Goal: Task Accomplishment & Management: Manage account settings

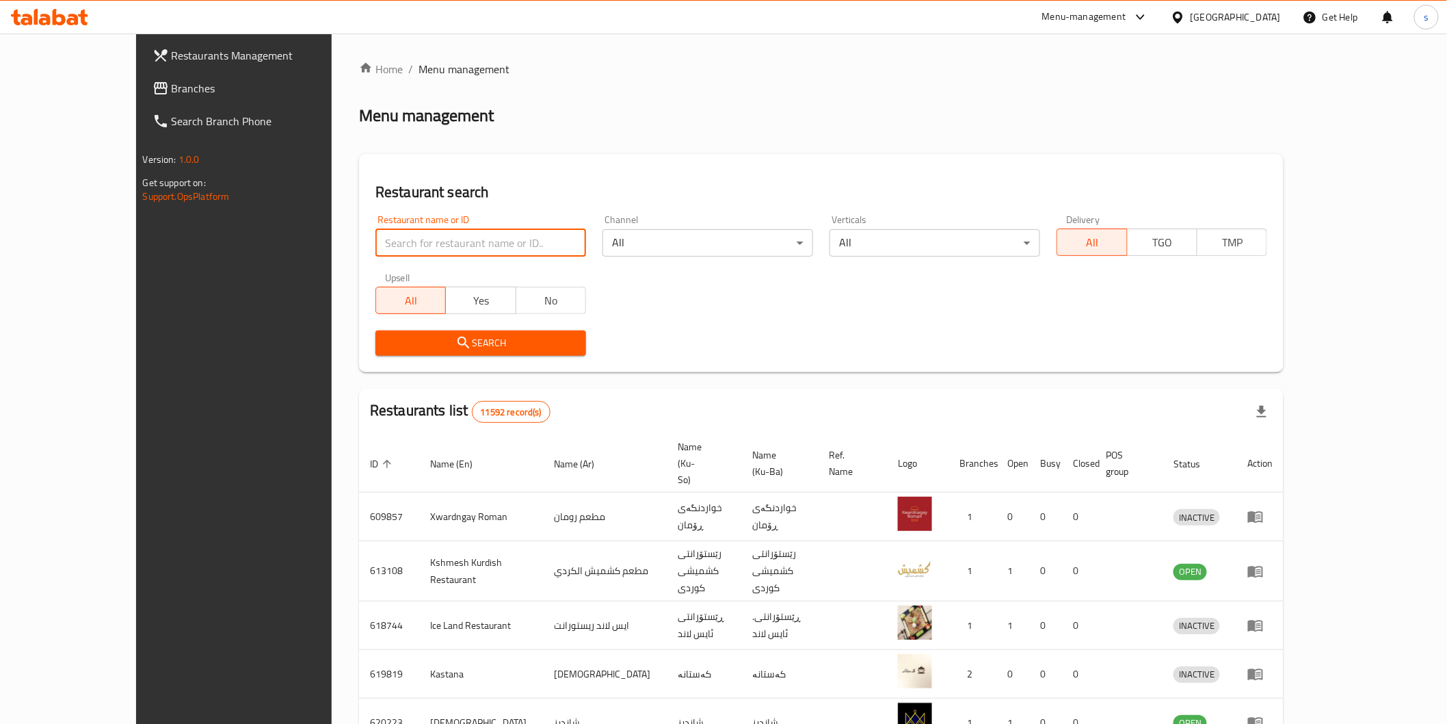
click at [503, 247] on input "search" at bounding box center [481, 242] width 211 height 27
paste input "Samon Xosh"
type input "Samon Xosh"
click button "Search" at bounding box center [481, 342] width 211 height 25
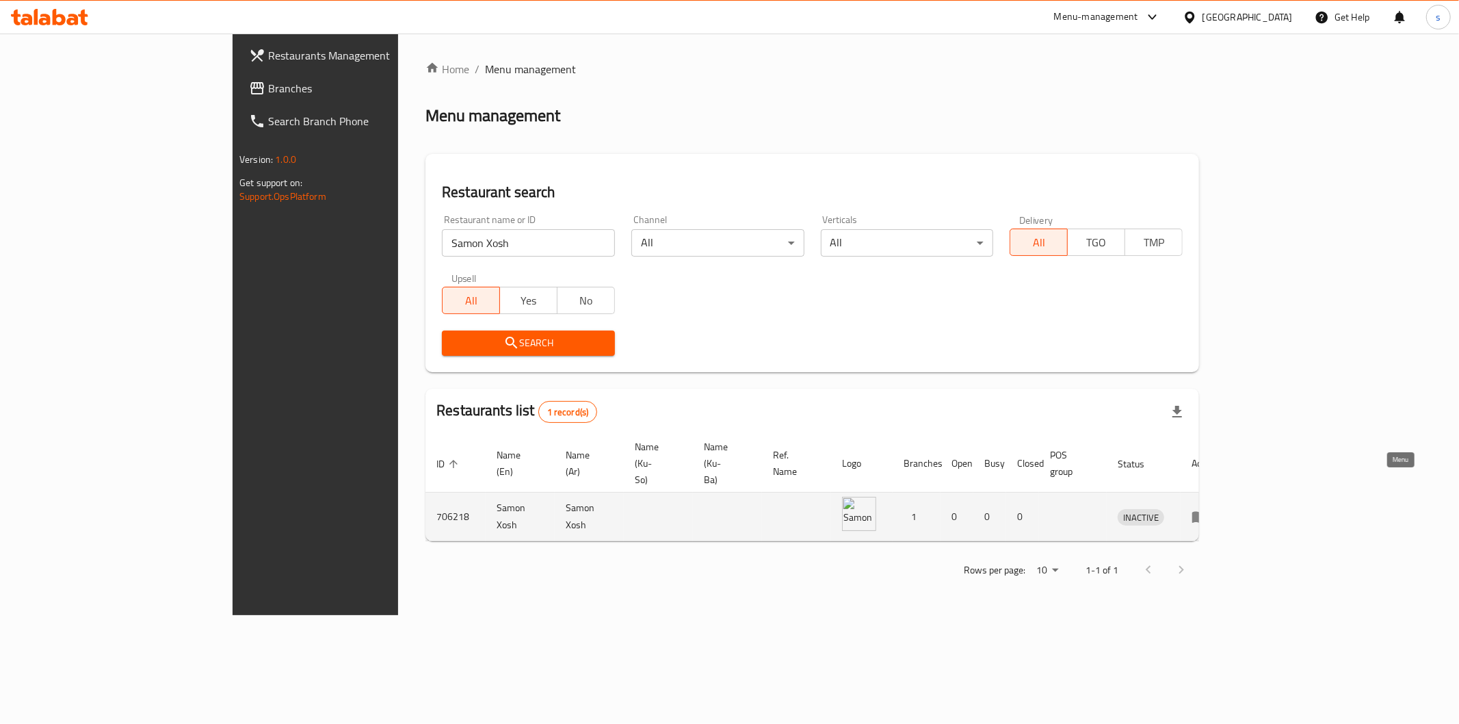
click at [1208, 508] on icon "enhanced table" at bounding box center [1200, 516] width 16 height 16
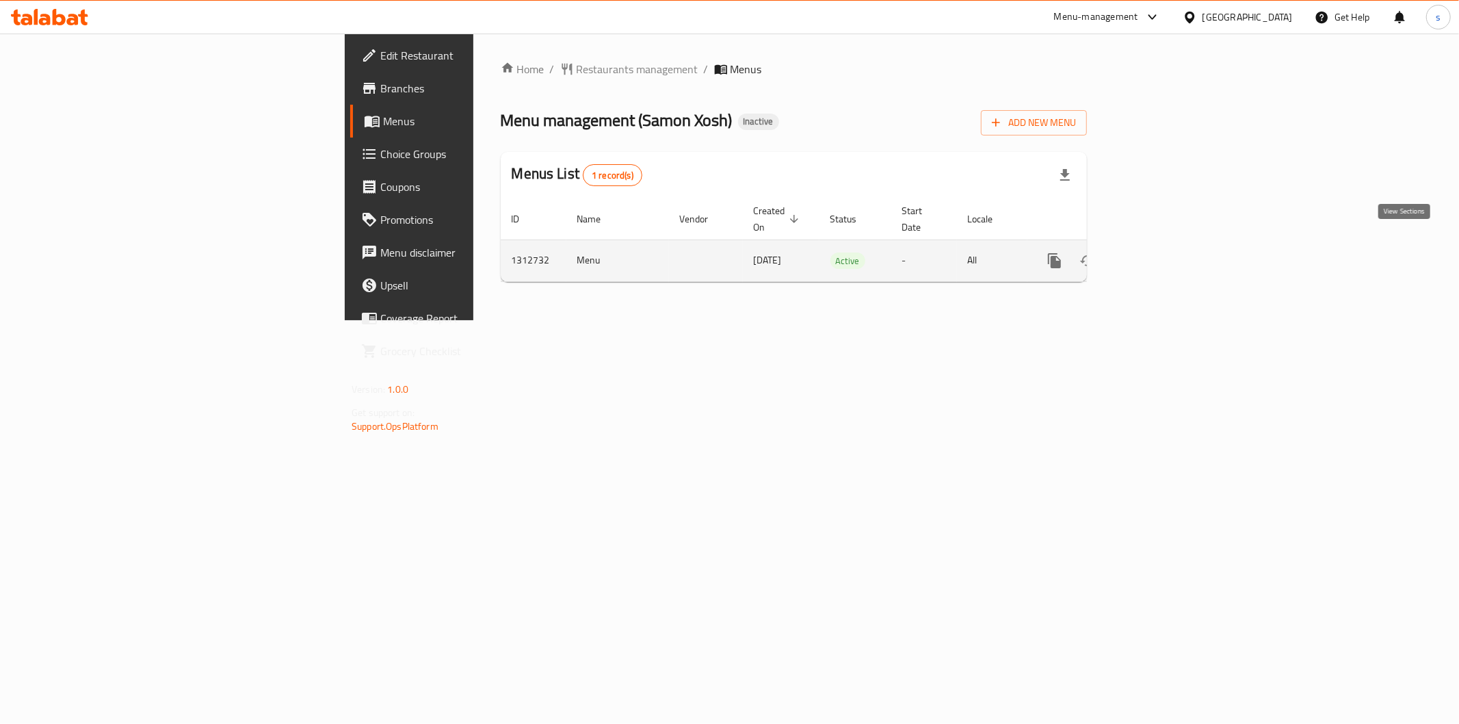
click at [1170, 244] on link "enhanced table" at bounding box center [1153, 260] width 33 height 33
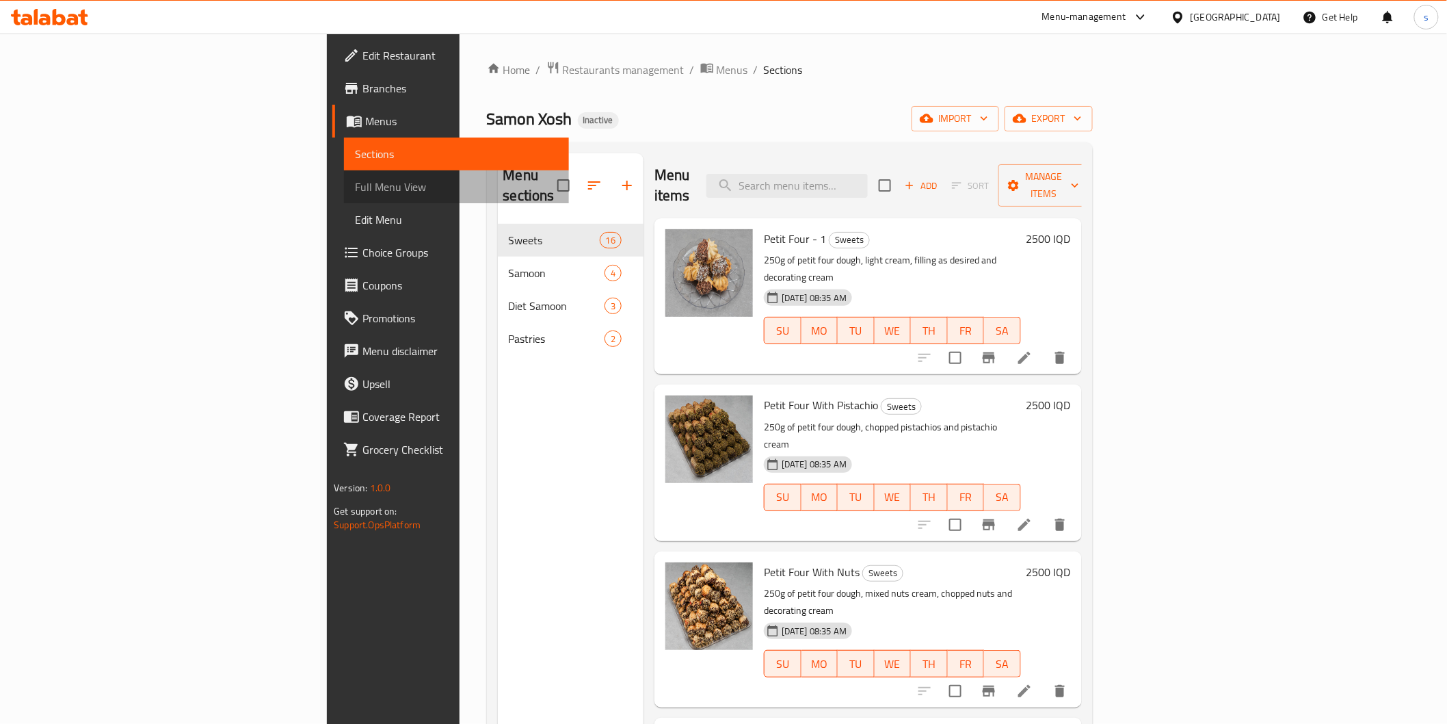
click at [355, 189] on span "Full Menu View" at bounding box center [456, 187] width 202 height 16
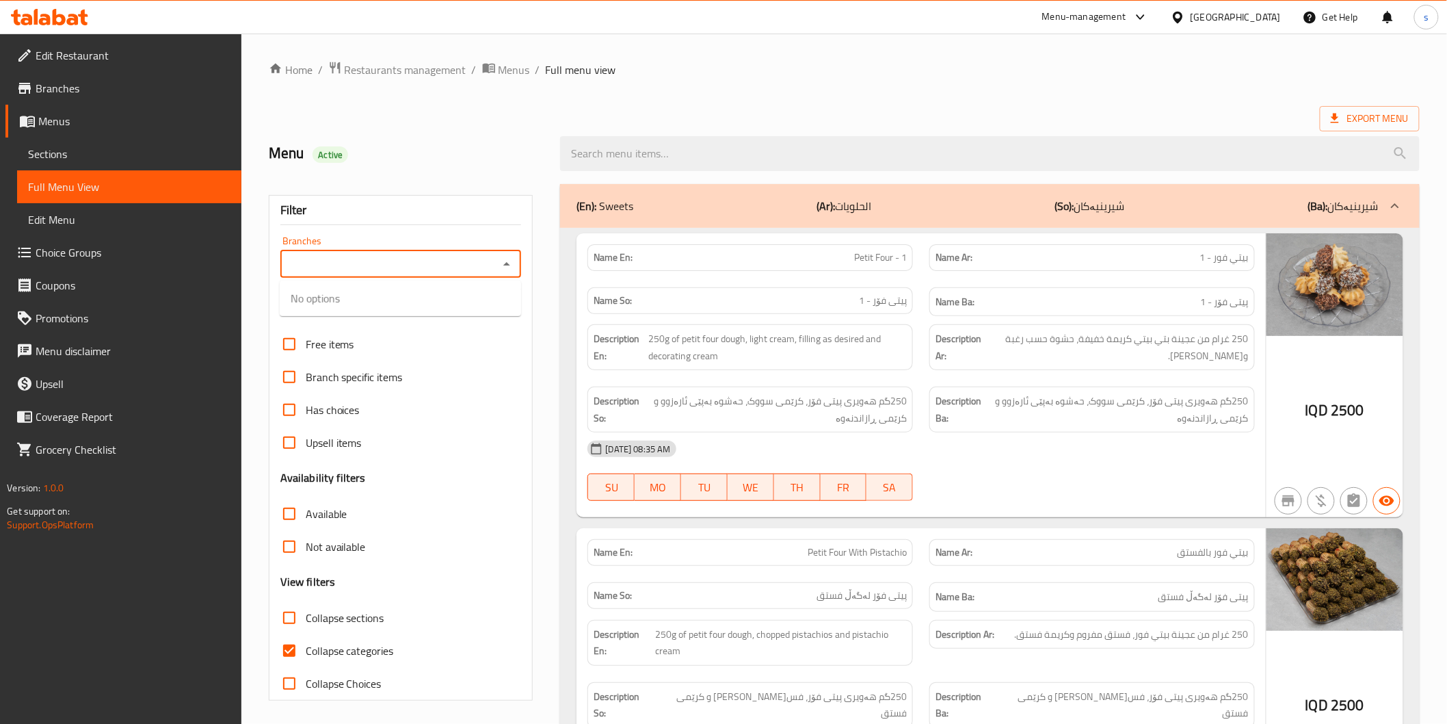
click at [379, 259] on input "Branches" at bounding box center [390, 263] width 211 height 19
click at [503, 269] on icon "Open" at bounding box center [507, 264] width 16 height 16
click at [507, 353] on div "Free items" at bounding box center [400, 344] width 241 height 33
click at [511, 268] on icon "Open" at bounding box center [507, 264] width 16 height 16
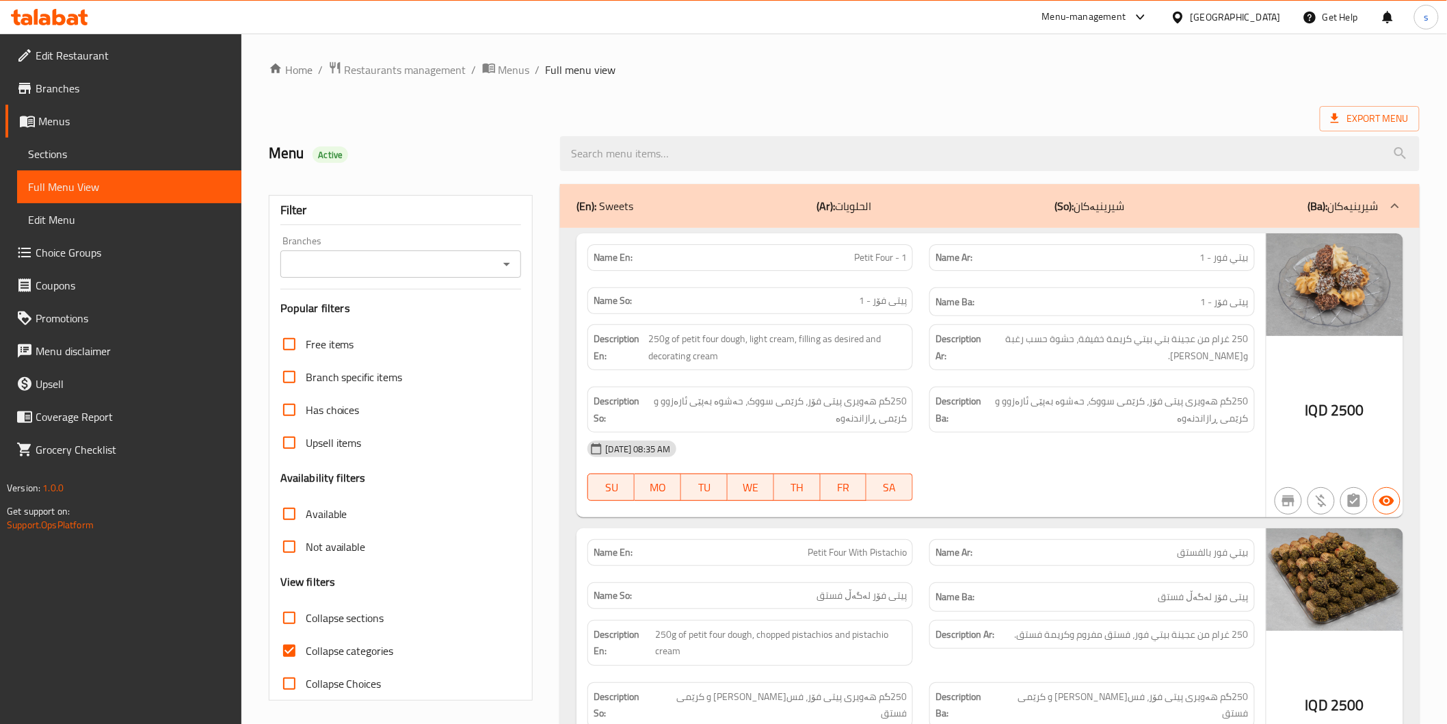
click at [1100, 391] on div "Description Ba: 250گم هەویری پیتی فۆر، کرێمی سووک، حەشوە بەپێی ئارەزوو و کرێمی …" at bounding box center [1093, 409] width 326 height 46
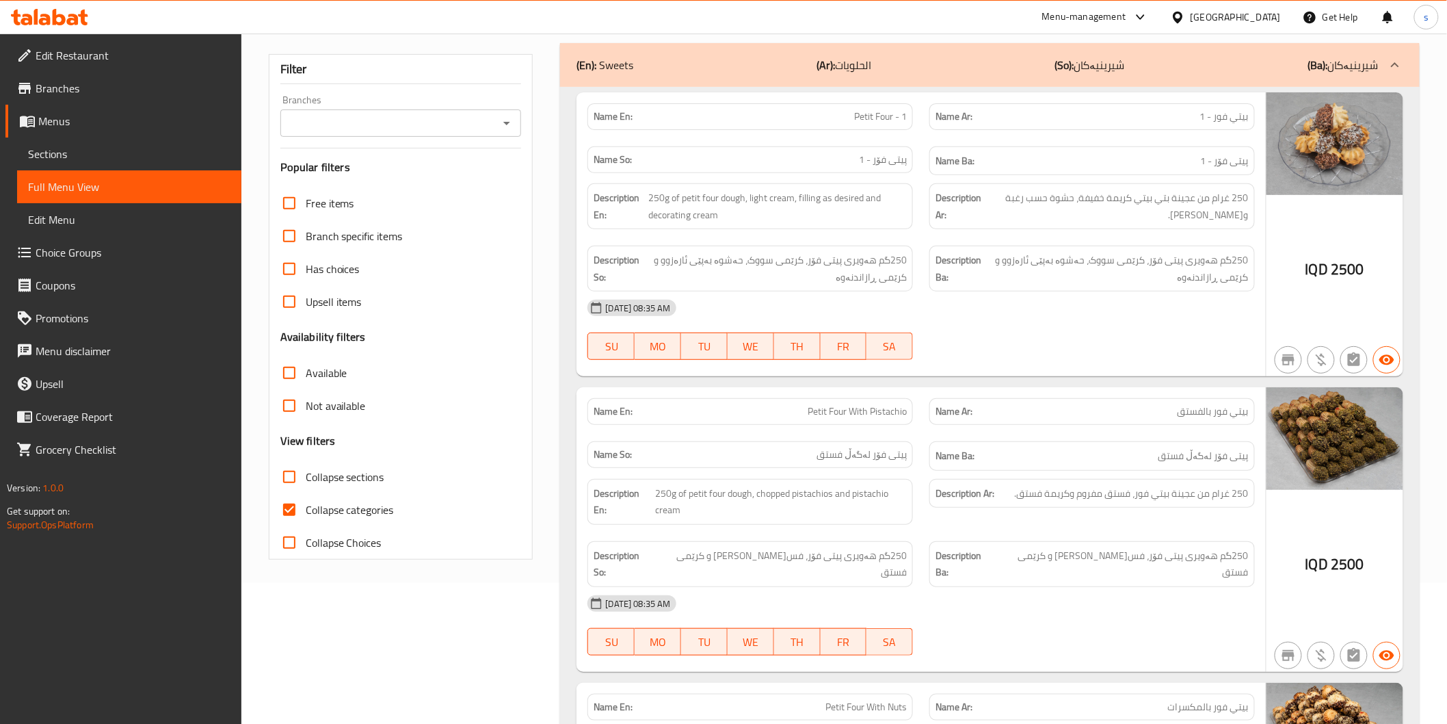
scroll to position [152, 0]
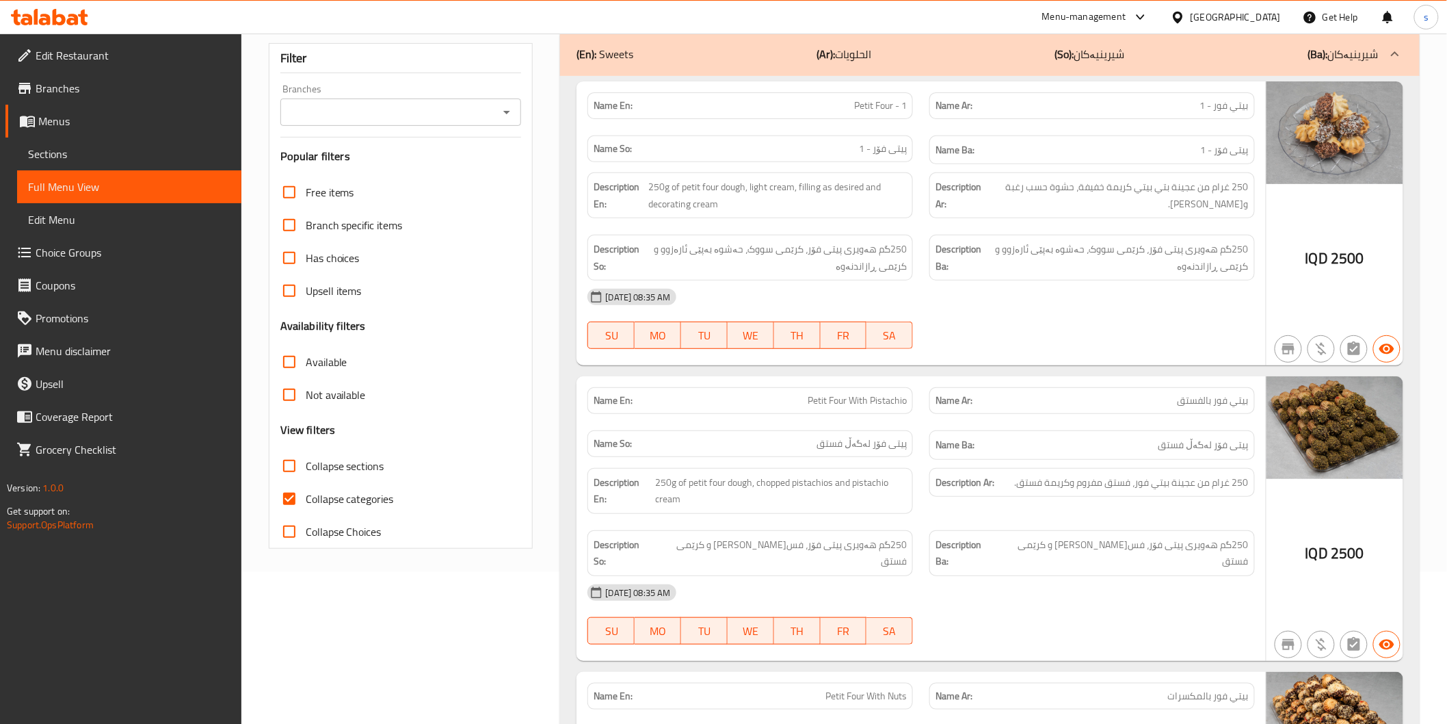
click at [899, 289] on div "[DATE] 08:35 AM" at bounding box center [920, 296] width 683 height 33
click at [1097, 380] on div "Name Ar: بيتي فور بالفستق" at bounding box center [1092, 400] width 342 height 43
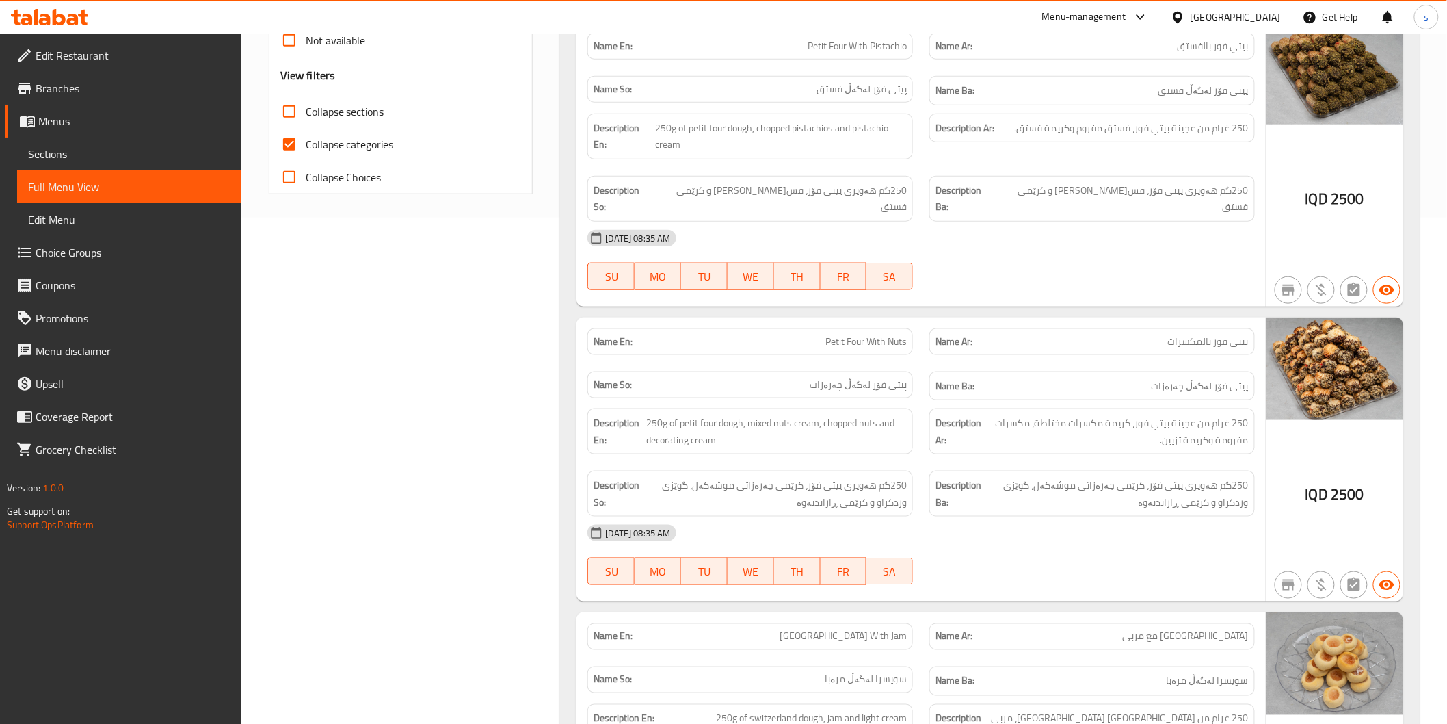
scroll to position [531, 0]
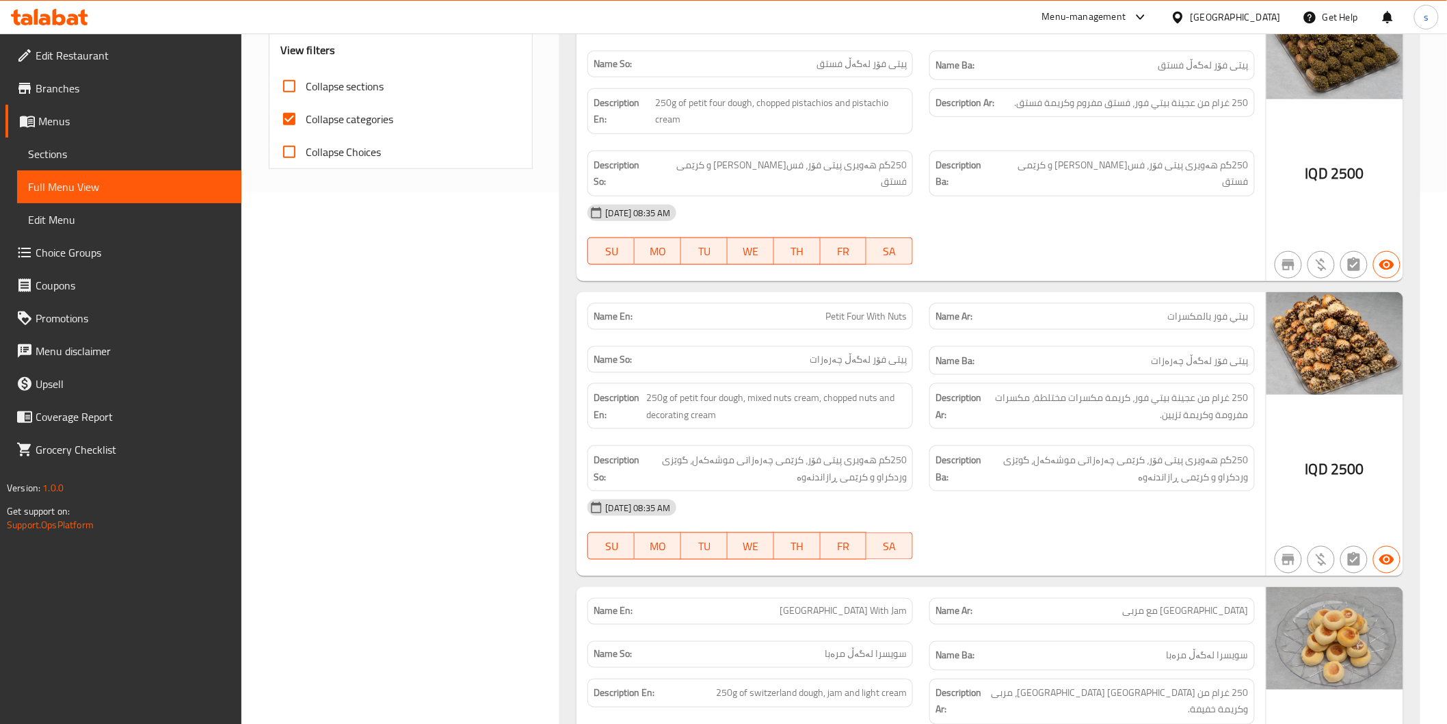
click at [918, 467] on div "Description So: 250گم هەویری پیتی فۆر، کرێمی چەرەزاتی موشەکەل، گوێزی وردکراو و …" at bounding box center [750, 468] width 342 height 62
click at [752, 466] on span "250گم هەویری پیتی فۆر، کرێمی چەرەزاتی موشەکەل، گوێزی وردکراو و کرێمی ڕازاندنەوە" at bounding box center [774, 468] width 265 height 34
click at [833, 389] on span "250g of petit four dough, mixed nuts cream, chopped nuts and decorating cream" at bounding box center [776, 406] width 261 height 34
click at [871, 389] on span "250g of petit four dough, mixed nuts cream, chopped nuts and decorating cream" at bounding box center [776, 406] width 261 height 34
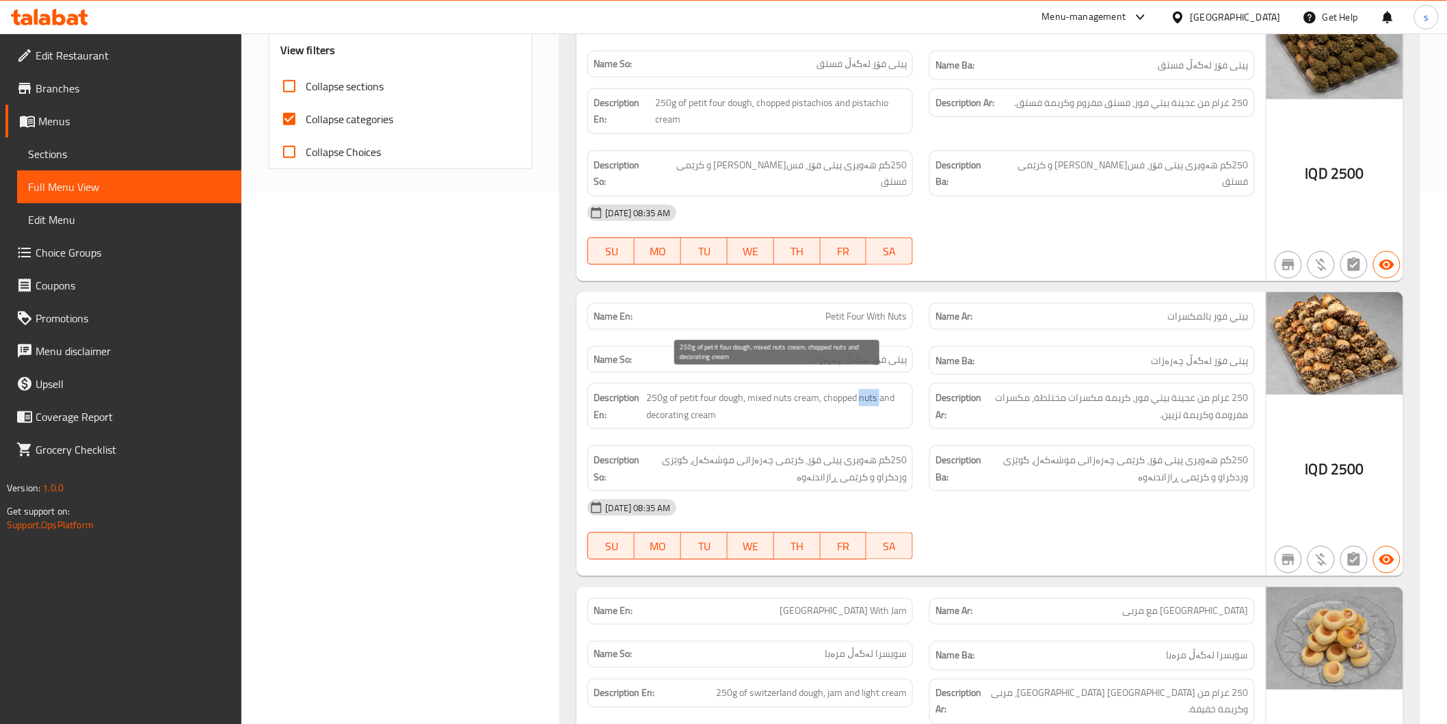
click at [871, 389] on span "250g of petit four dough, mixed nuts cream, chopped nuts and decorating cream" at bounding box center [776, 406] width 261 height 34
copy span "nuts"
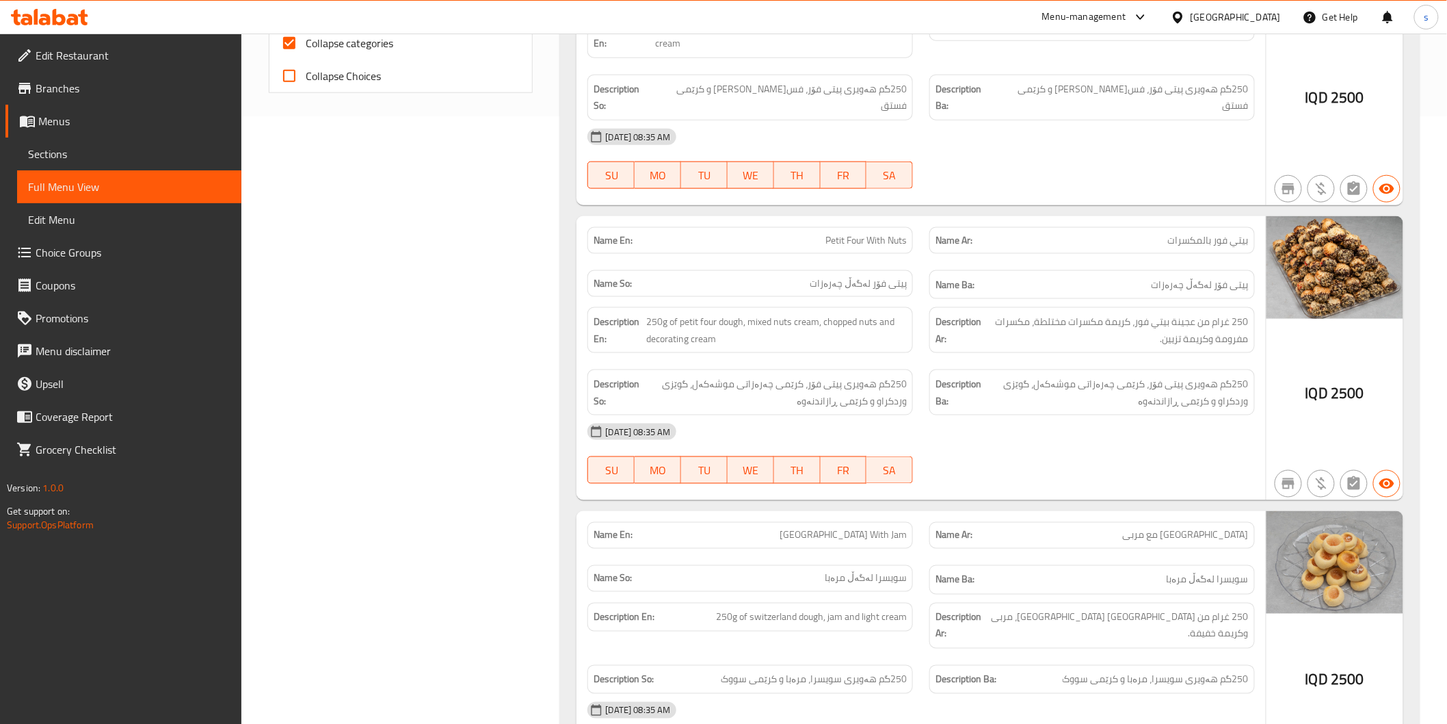
click at [687, 307] on div "Description En: 250g of petit four dough, mixed nuts cream, chopped nuts and de…" at bounding box center [751, 330] width 326 height 46
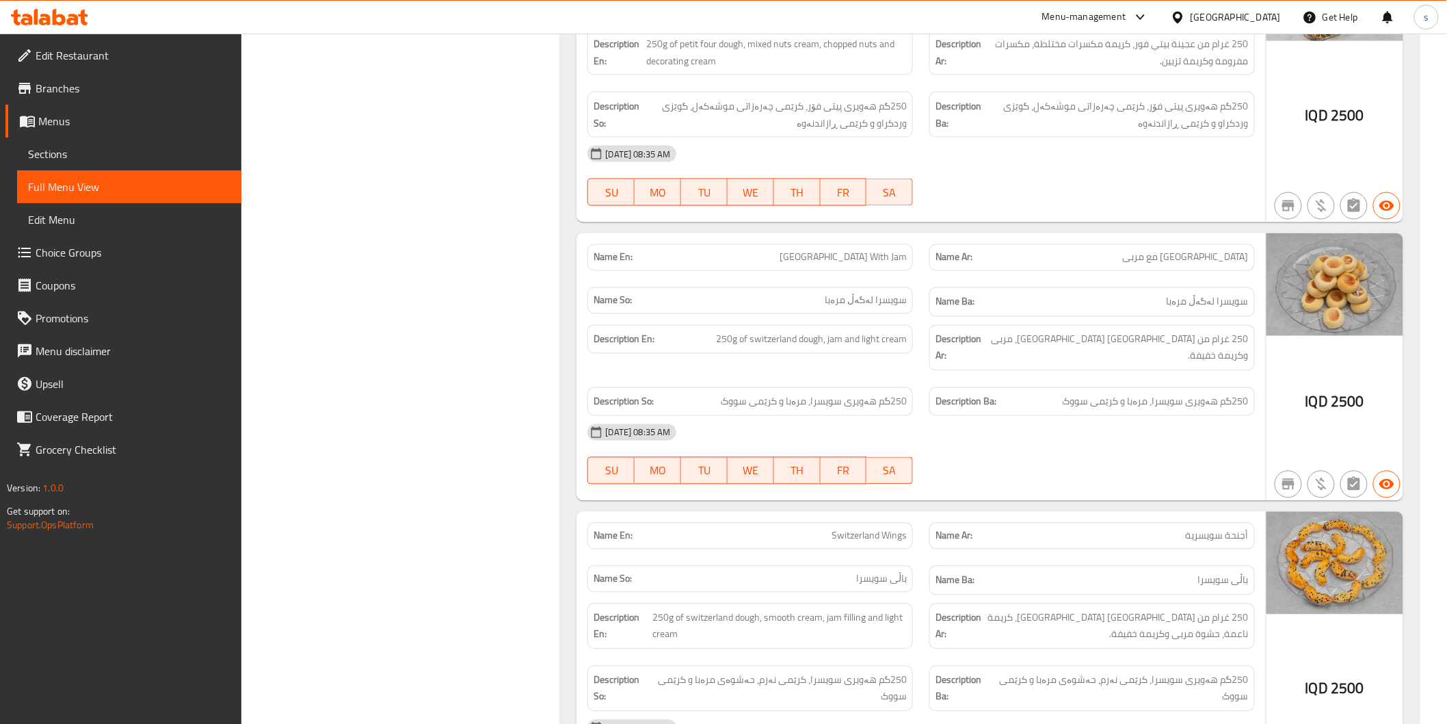
scroll to position [912, 0]
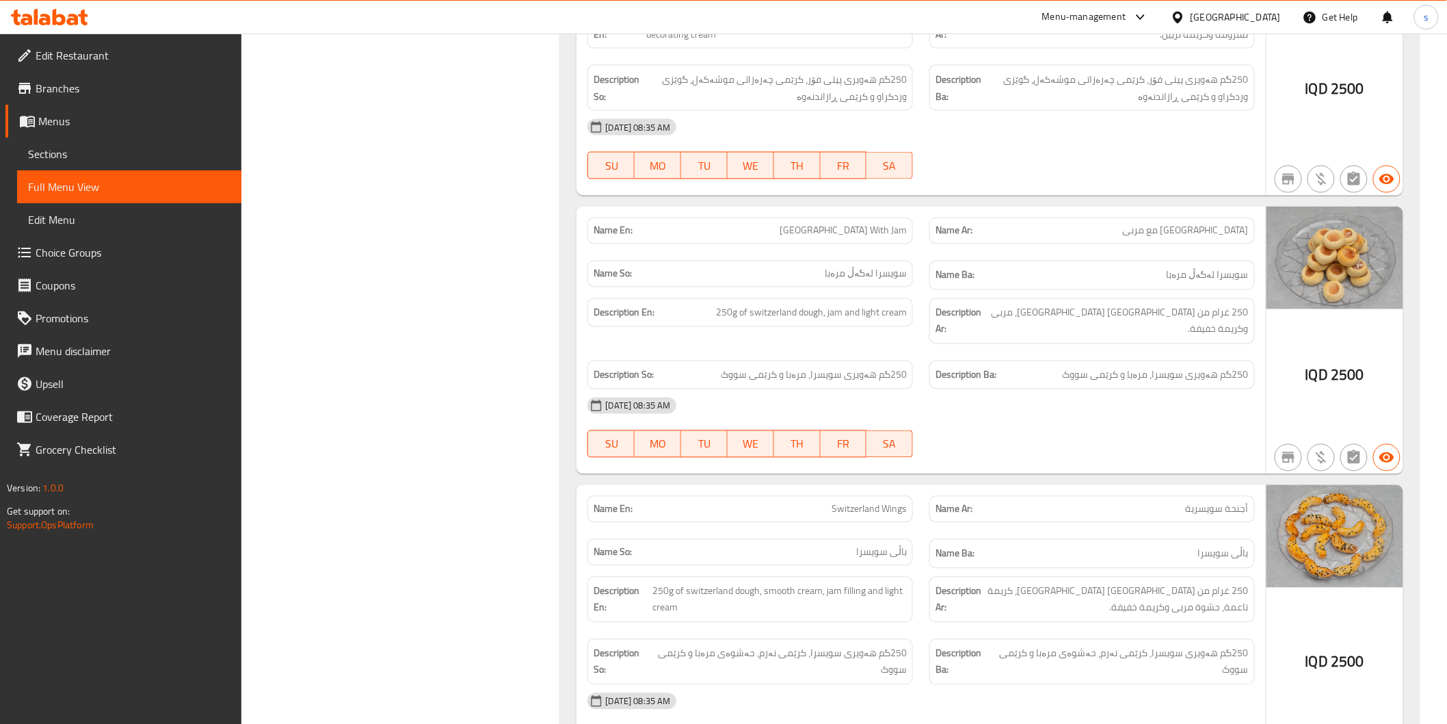
click at [1050, 389] on div "[DATE] 08:35 AM" at bounding box center [920, 405] width 683 height 33
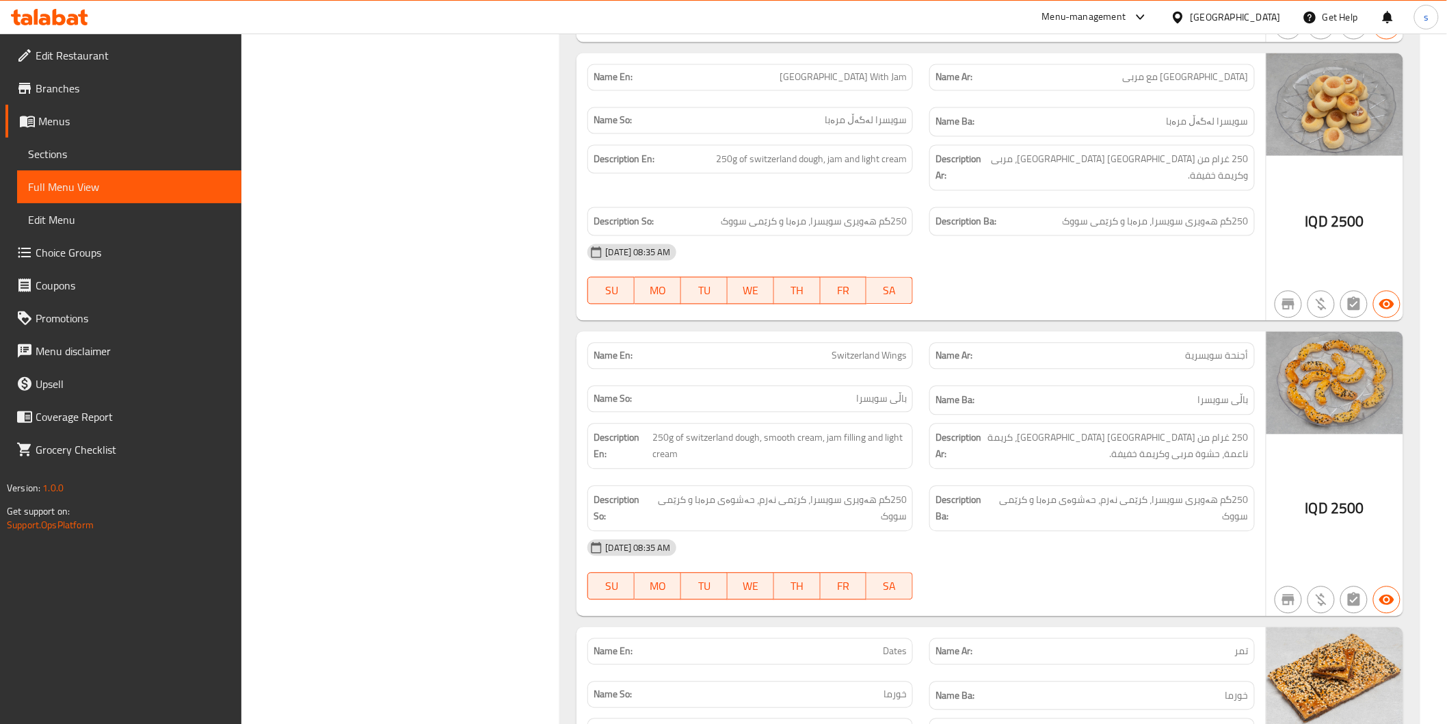
scroll to position [1064, 0]
click at [1204, 533] on div "[DATE] 08:35 AM" at bounding box center [920, 549] width 683 height 33
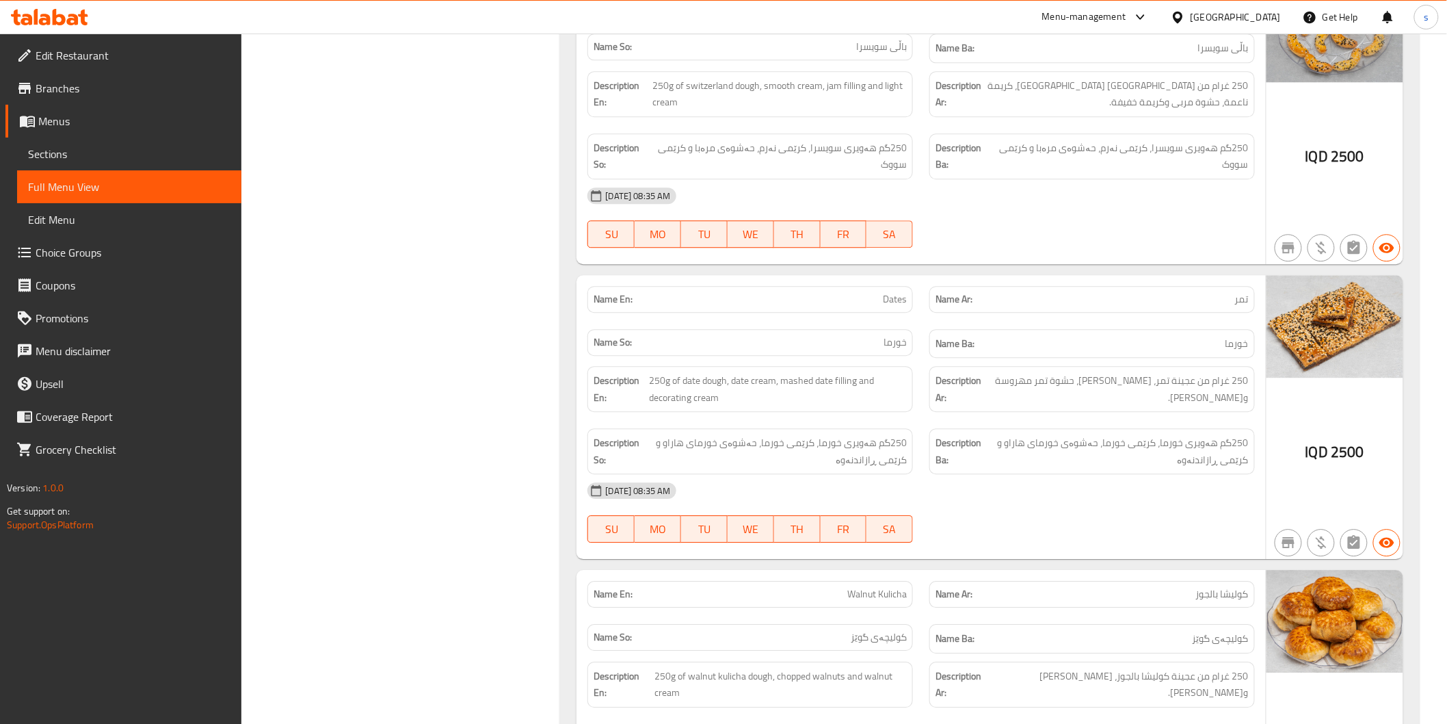
scroll to position [1444, 0]
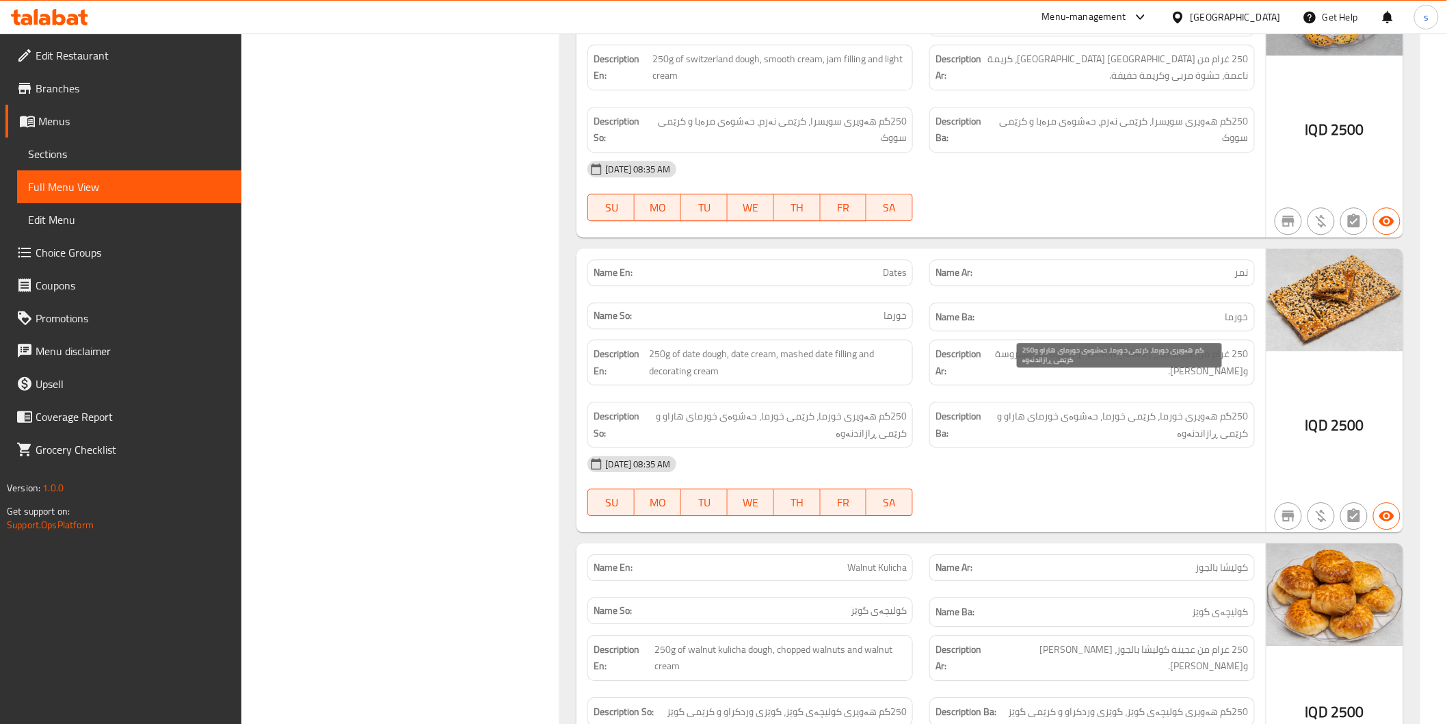
click at [990, 408] on span "250گم هەویری خورما، کرێمی خورما، حەشوەی خورمای هاراو و کرێمی ڕازاندنەوە" at bounding box center [1118, 425] width 261 height 34
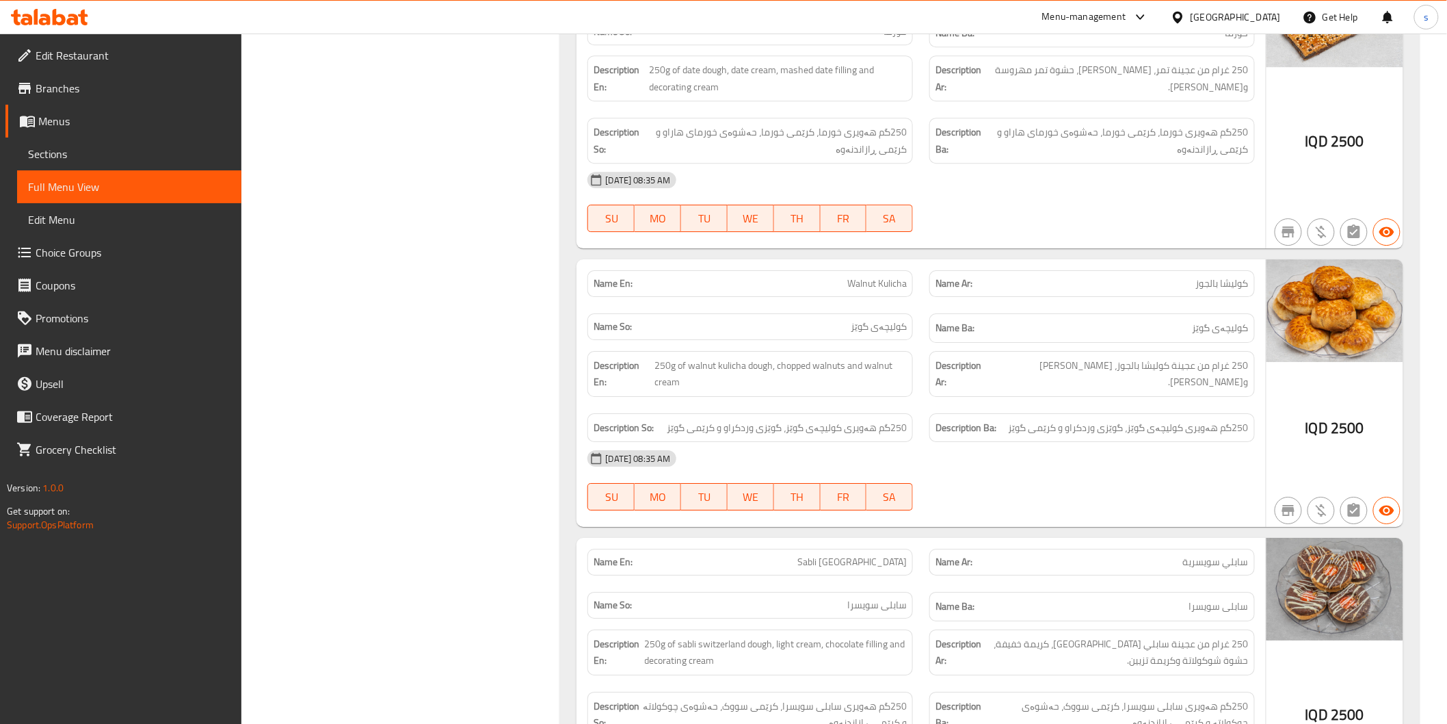
scroll to position [1748, 0]
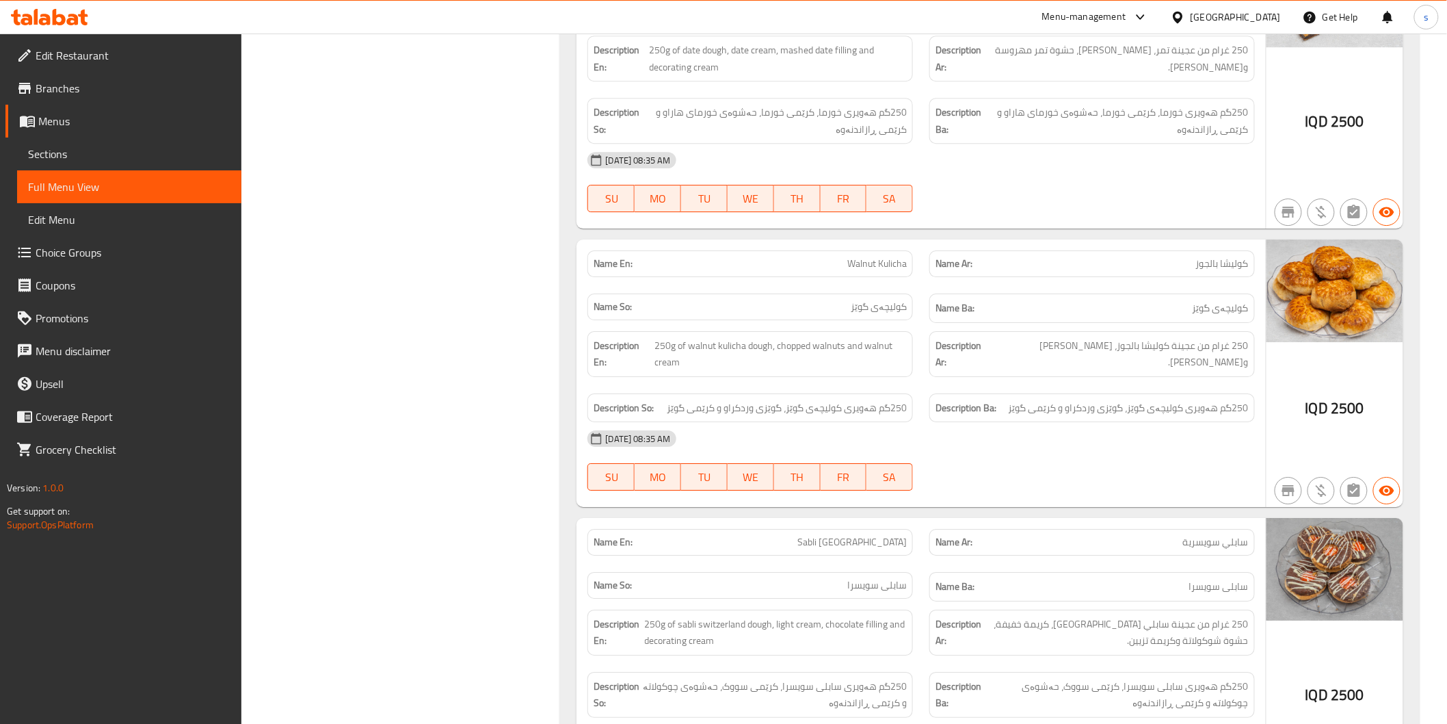
click at [1106, 422] on div "[DATE] 08:35 AM" at bounding box center [920, 438] width 683 height 33
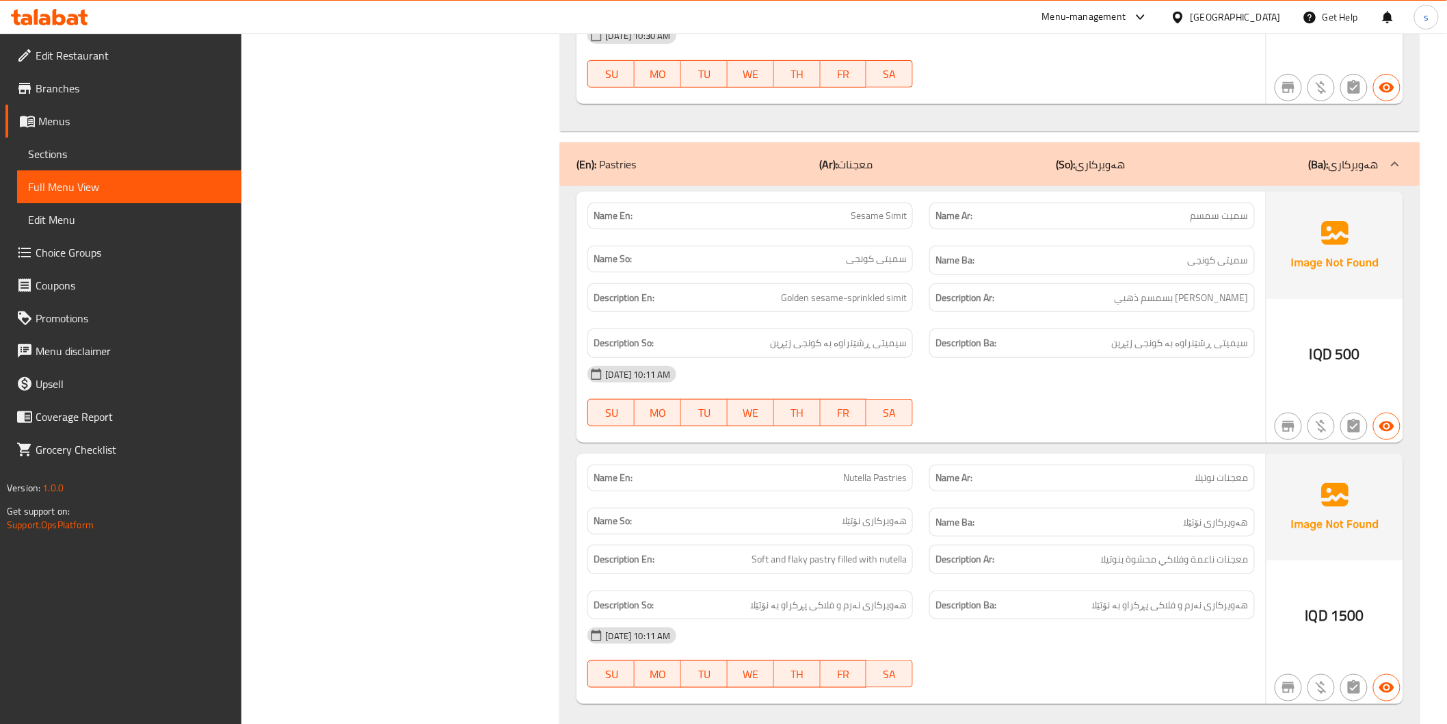
scroll to position [6736, 0]
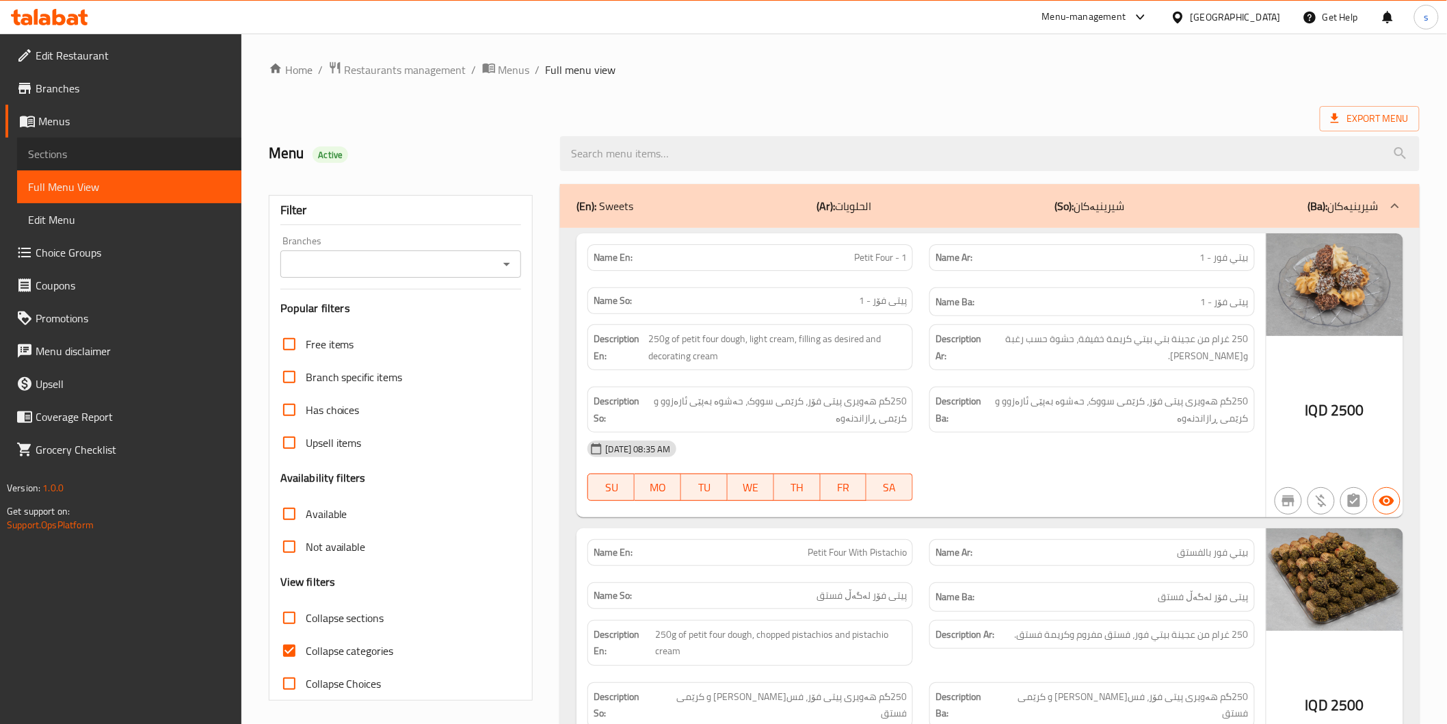
drag, startPoint x: 0, startPoint y: 0, endPoint x: 109, endPoint y: 159, distance: 192.8
click at [109, 159] on span "Sections" at bounding box center [129, 154] width 202 height 16
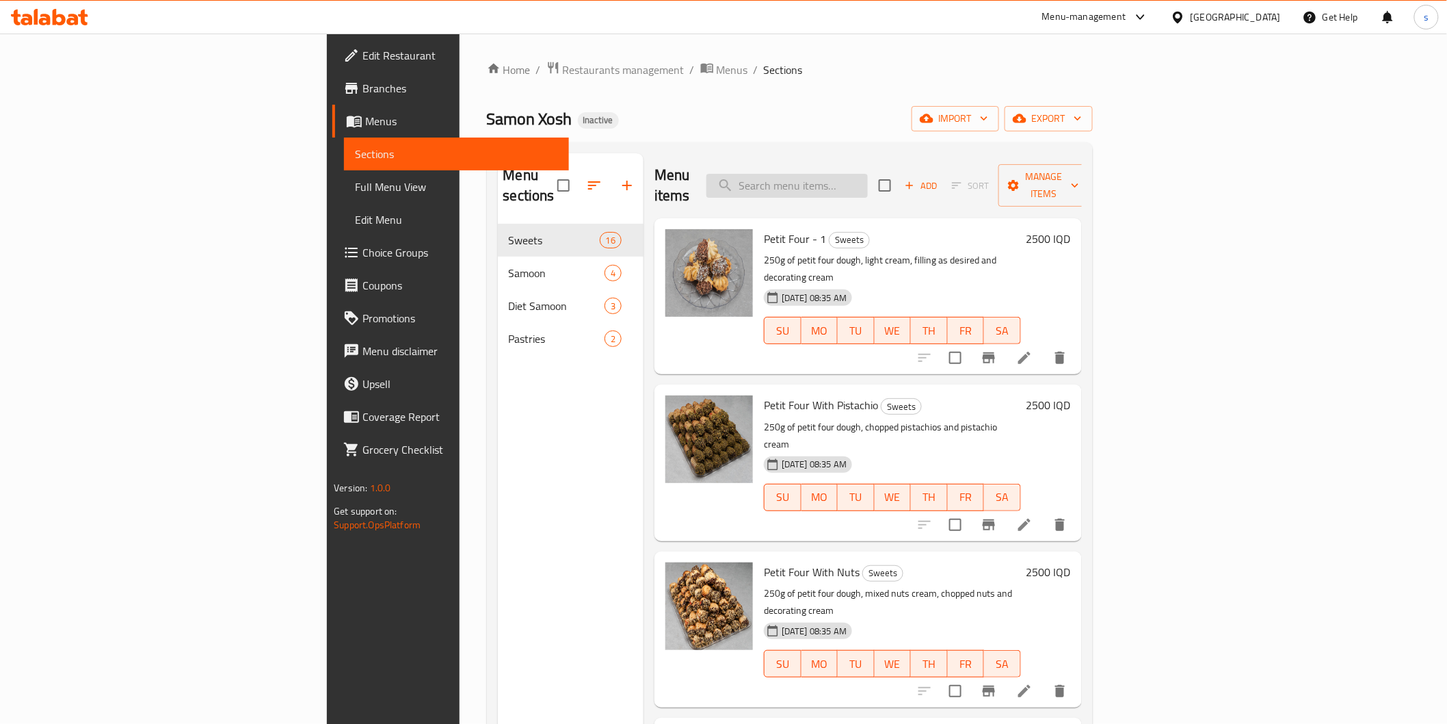
click at [835, 185] on input "search" at bounding box center [787, 186] width 161 height 24
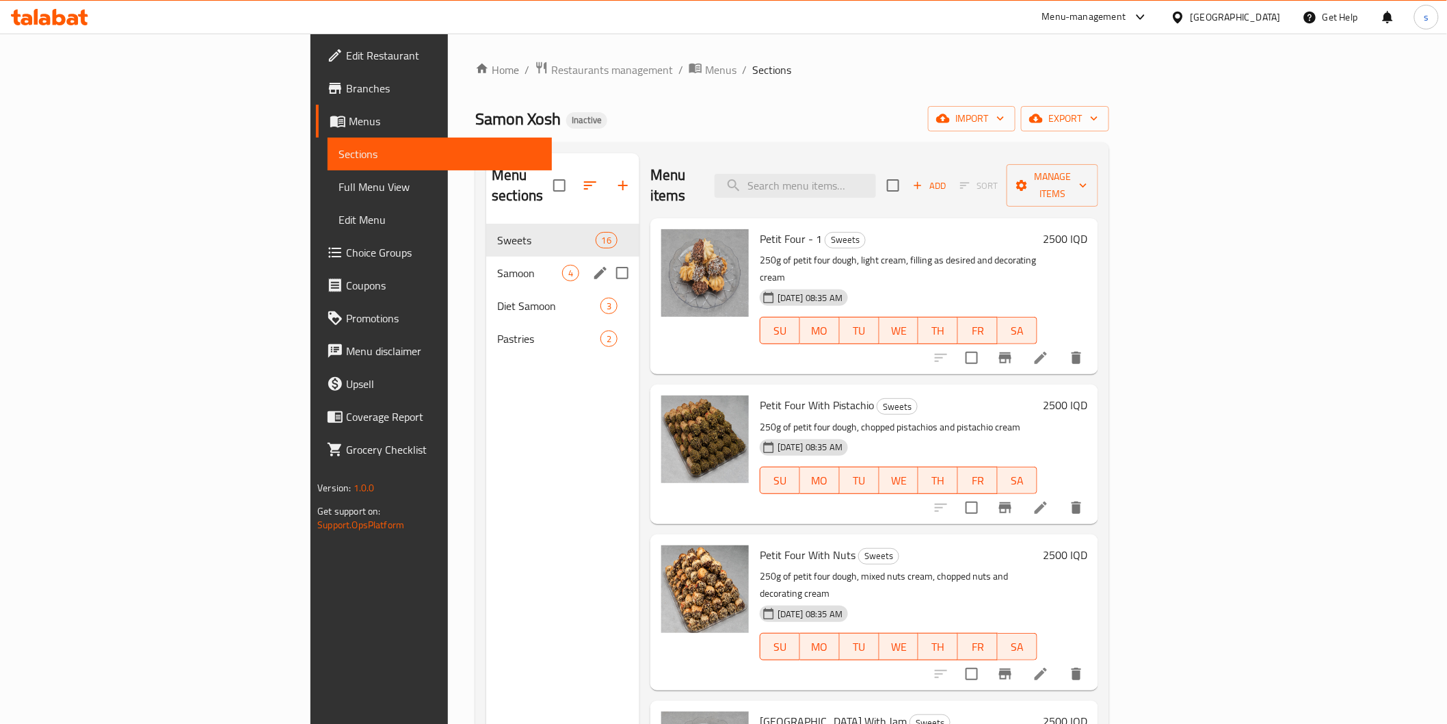
click at [497, 265] on span "Samoon" at bounding box center [529, 273] width 65 height 16
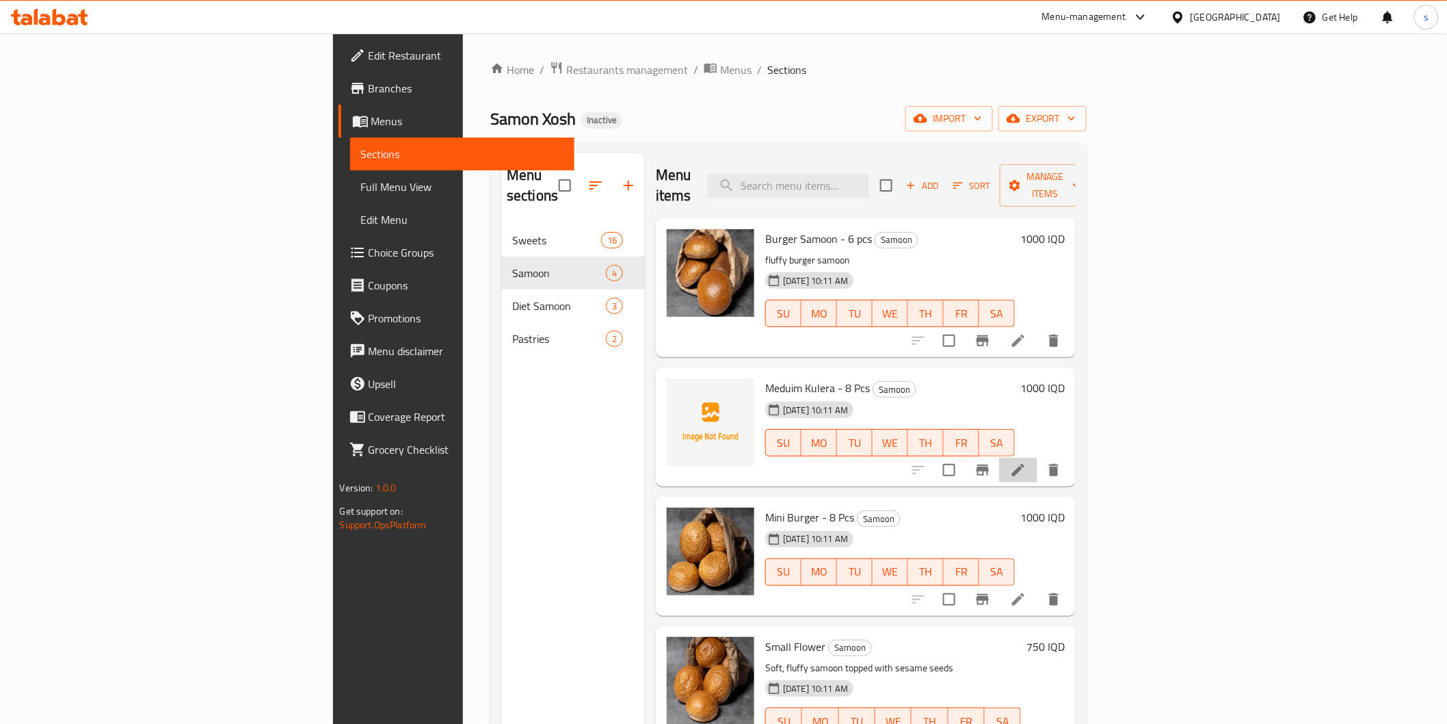
click at [1025, 464] on icon at bounding box center [1018, 470] width 12 height 12
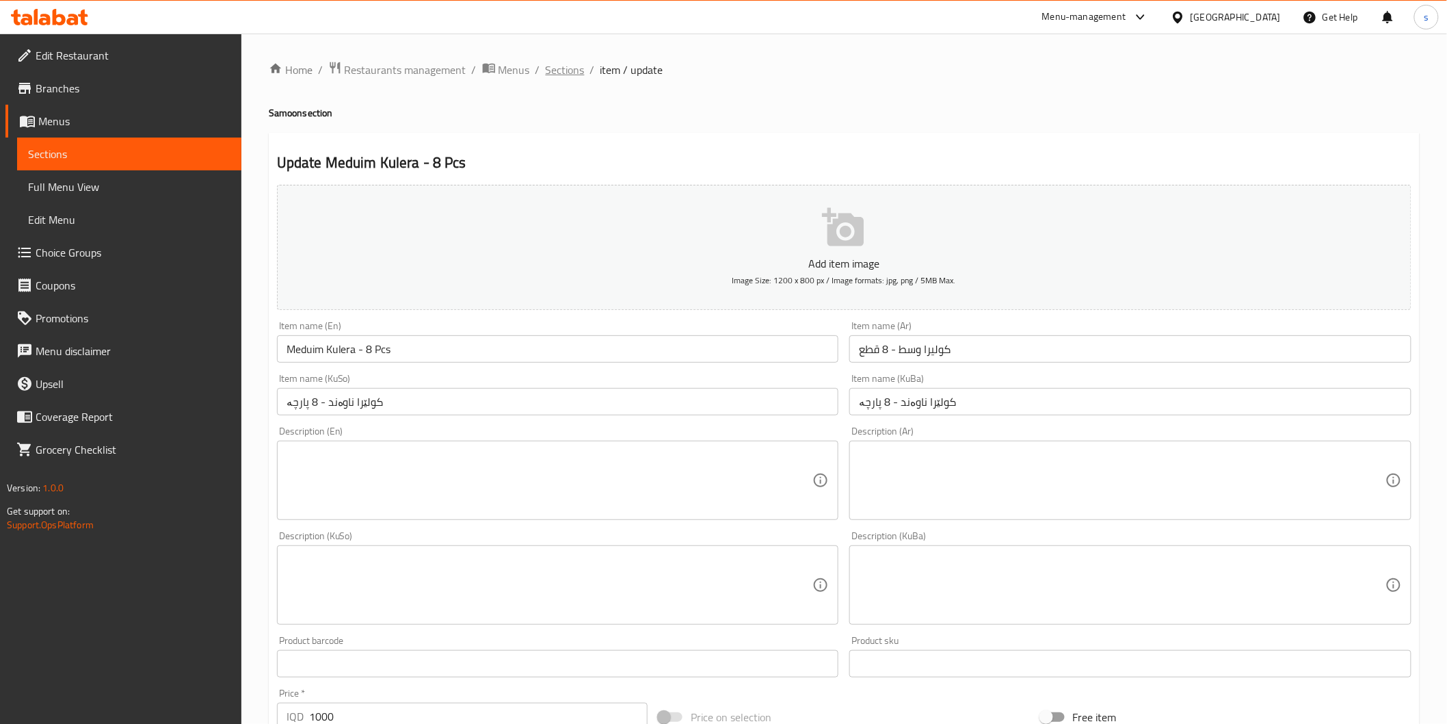
click at [577, 73] on span "Sections" at bounding box center [565, 70] width 39 height 16
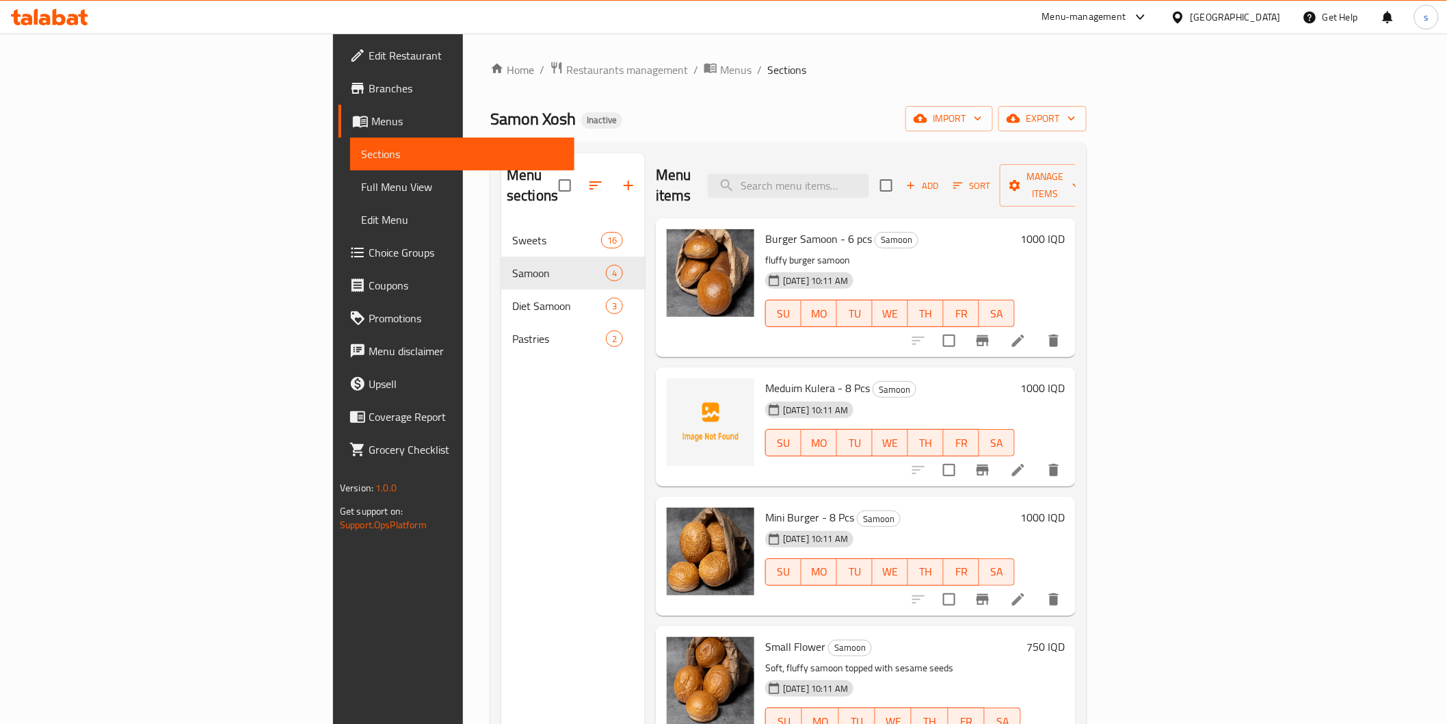
scroll to position [76, 0]
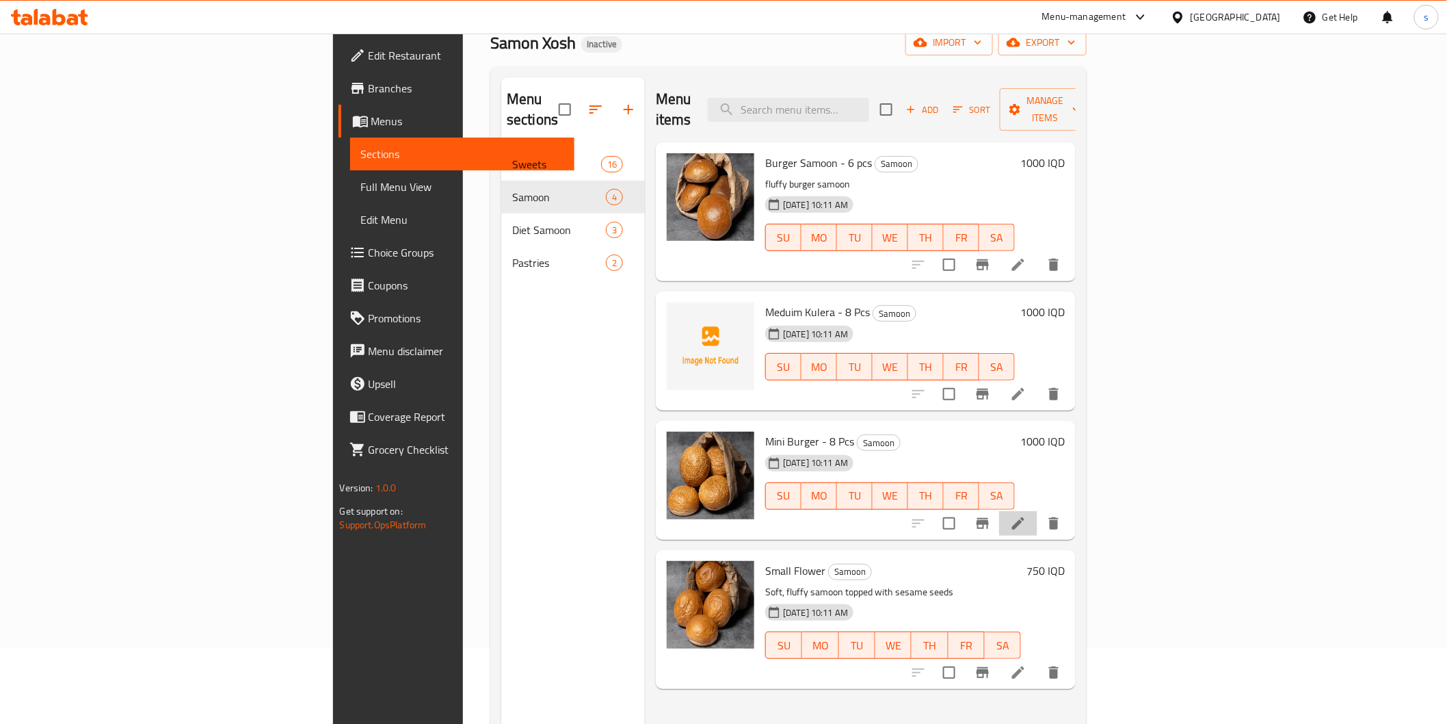
click at [1038, 511] on li at bounding box center [1018, 523] width 38 height 25
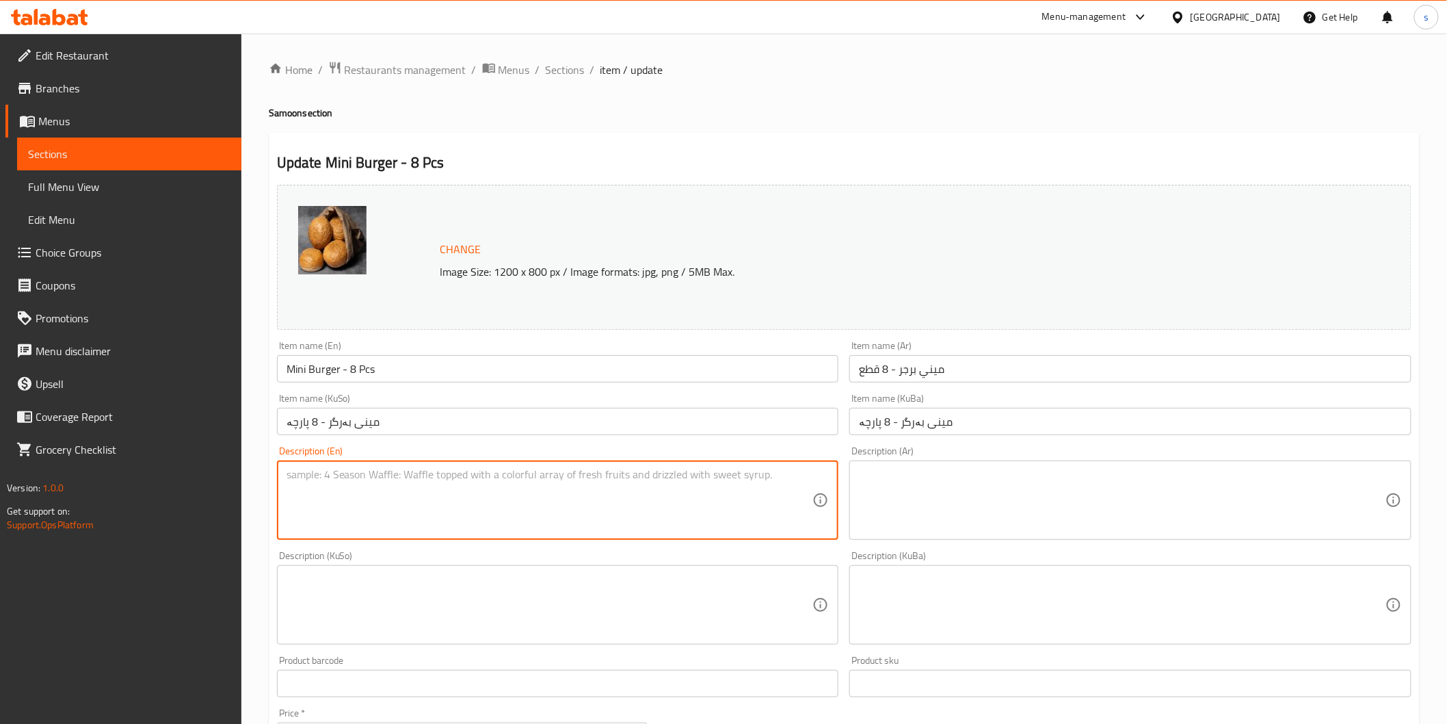
click at [419, 498] on textarea at bounding box center [550, 500] width 527 height 65
paste textarea "Mini burger patties, Soft buns, Sesame"
click at [428, 474] on textarea "Mini burger patties, Soft buns, Sesame" at bounding box center [550, 500] width 527 height 65
click at [451, 480] on textarea "Mini burger patties, Soft buns and Sesame" at bounding box center [550, 500] width 527 height 65
click at [384, 469] on textarea "Mini burger patties, Soft buns and esame" at bounding box center [550, 500] width 527 height 65
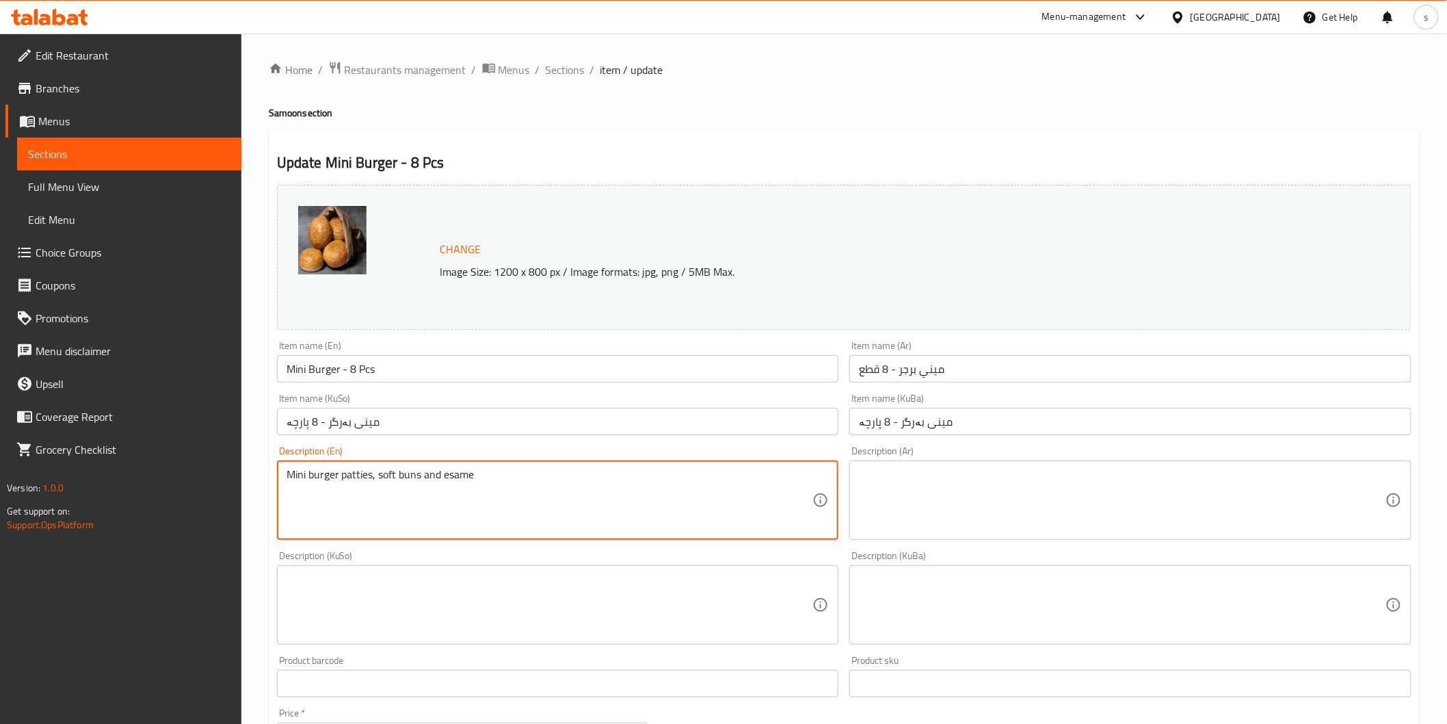
click at [408, 473] on textarea "Mini burger patties, soft buns and esame" at bounding box center [550, 500] width 527 height 65
click at [419, 515] on textarea "Mini burger patties, soft buns and esame" at bounding box center [550, 500] width 527 height 65
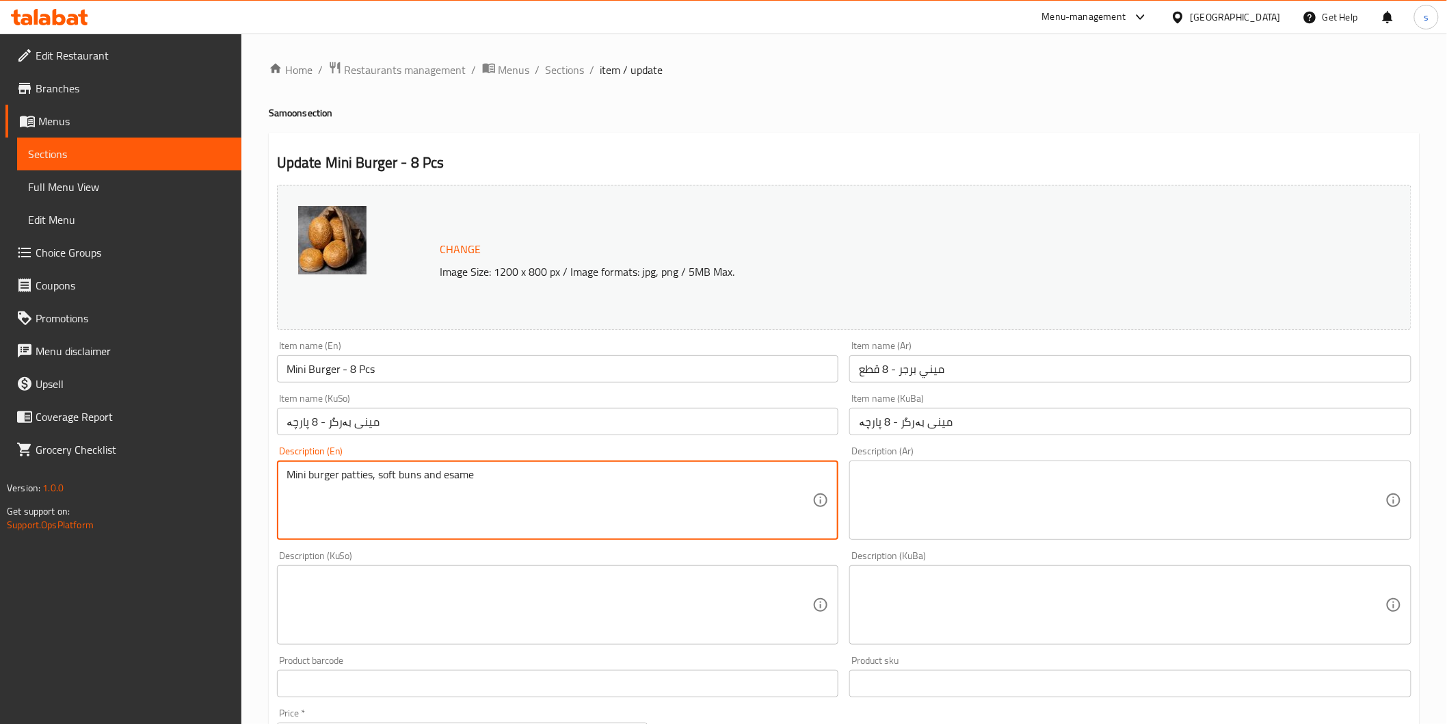
click at [419, 515] on textarea "Mini burger patties, soft buns and esame" at bounding box center [550, 500] width 527 height 65
click at [443, 484] on textarea "Mini burger patties, soft buns and esame" at bounding box center [550, 500] width 527 height 65
click at [443, 477] on textarea "Mini burger patties, soft buns and esame" at bounding box center [550, 500] width 527 height 65
click at [442, 516] on textarea "Mini burger patties, soft buns and sesame" at bounding box center [550, 500] width 527 height 65
click at [442, 477] on textarea "Mini burger patties, soft buns and sesame" at bounding box center [550, 500] width 527 height 65
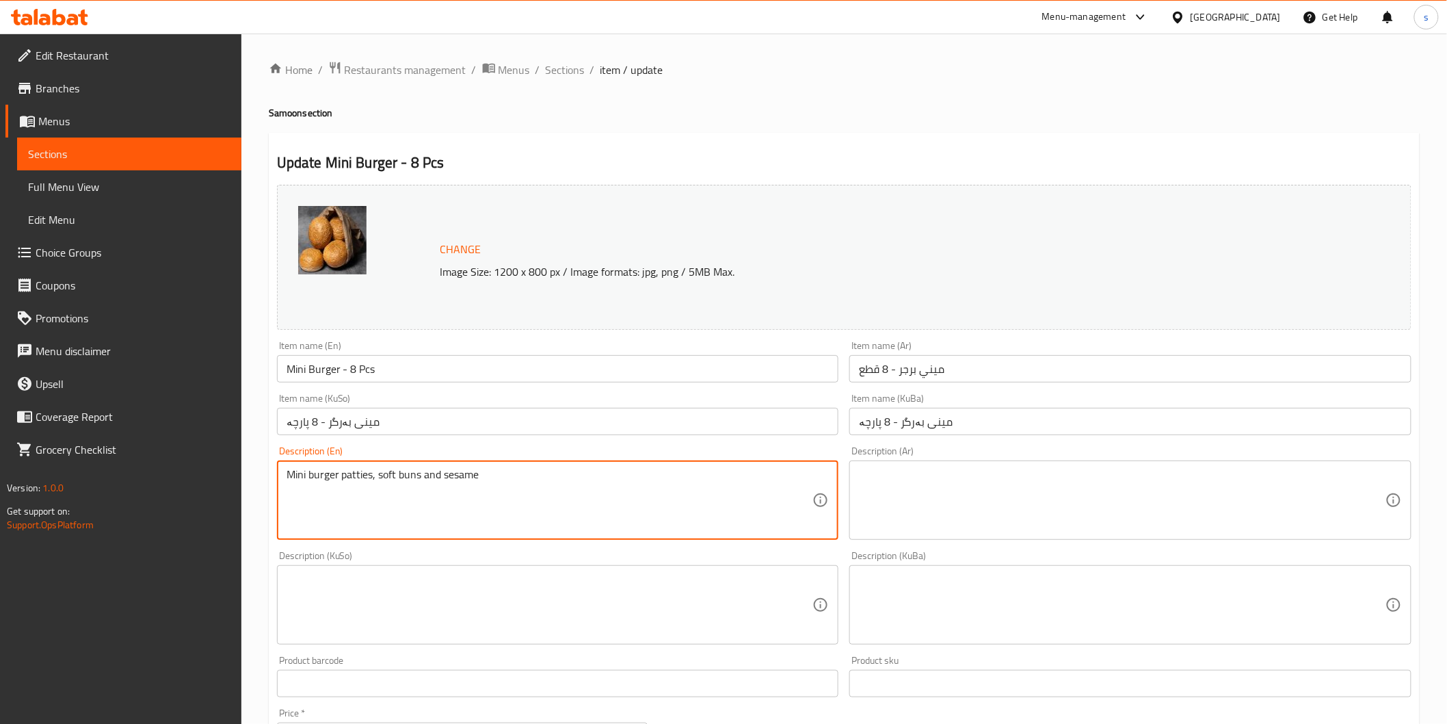
click at [442, 477] on textarea "Mini burger patties, soft buns and sesame" at bounding box center [550, 500] width 527 height 65
type textarea "Mini burger patties, soft buns and sesame"
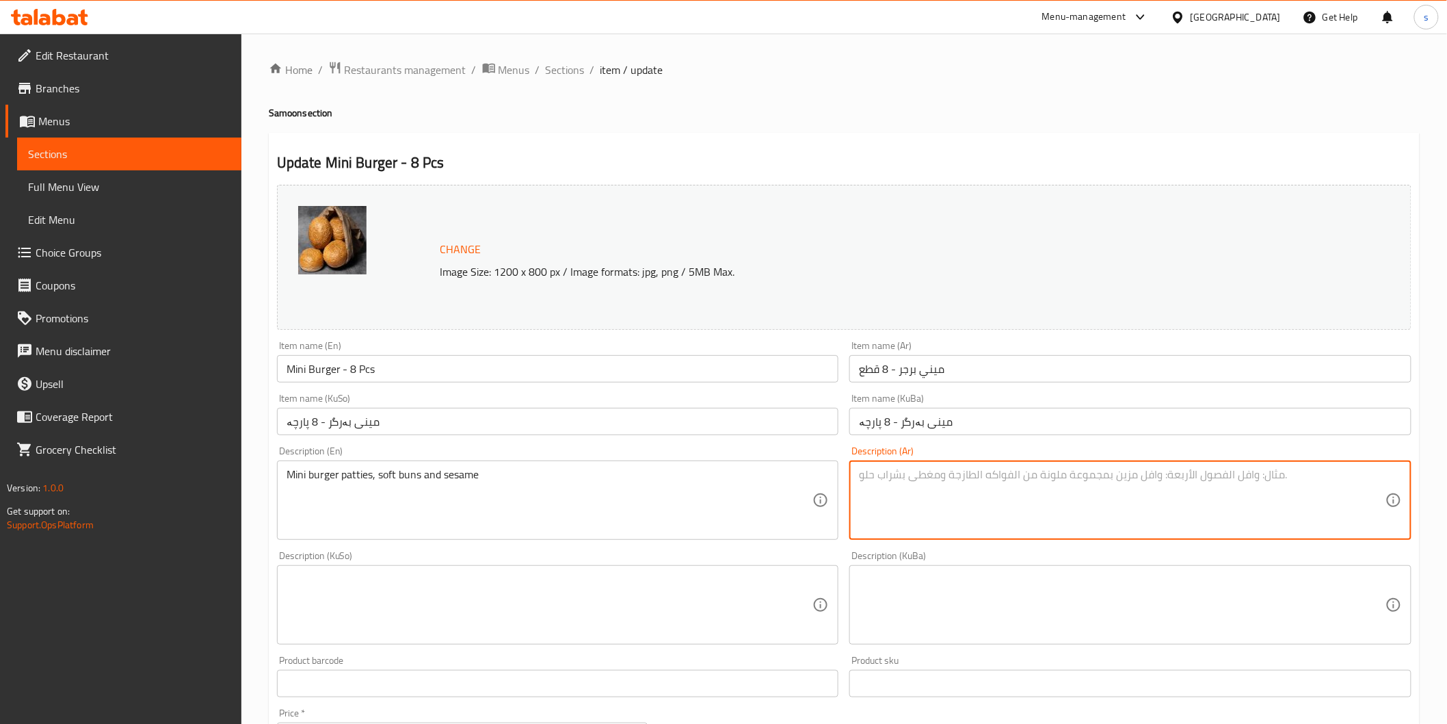
click at [1058, 494] on textarea at bounding box center [1122, 500] width 527 height 65
paste textarea "فطائر برجر صغيرة، خبز طري وسمسم"
click at [1370, 477] on textarea "فطائر برجر صغيرة، خبز طري وسمسم" at bounding box center [1122, 500] width 527 height 65
click at [1350, 473] on textarea "برجر صغيرة، خبز طري وسمسم" at bounding box center [1122, 500] width 527 height 65
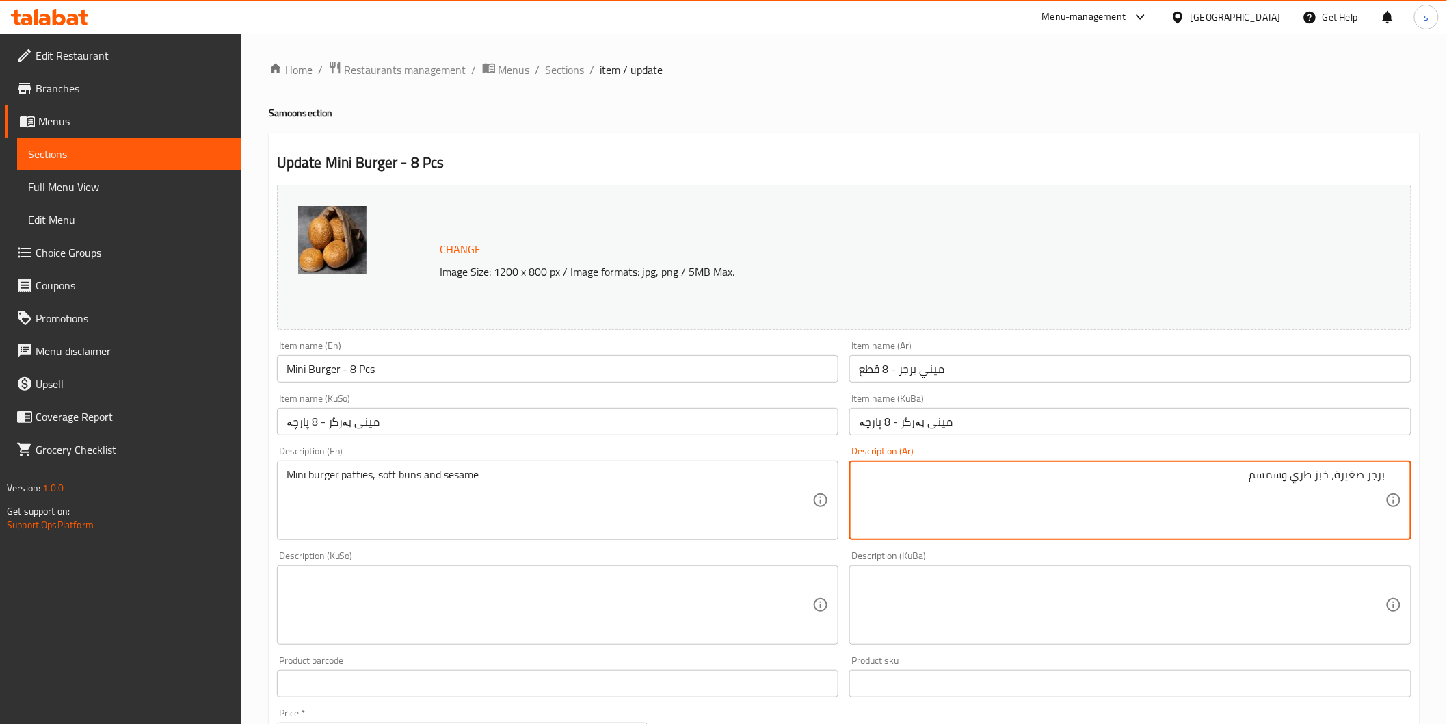
click at [1350, 473] on textarea "برجر صغيرة، خبز طري وسمسم" at bounding box center [1122, 500] width 527 height 65
click at [1387, 476] on div "برجر، خبز طري وسمسم Description (Ar)" at bounding box center [1131, 499] width 562 height 79
click at [1283, 480] on textarea "قطع ميني برجر، خبز طري وسمسم" at bounding box center [1122, 500] width 527 height 65
click at [1306, 475] on textarea "قطع ميني برجر، خبز طري وسمسم" at bounding box center [1122, 500] width 527 height 65
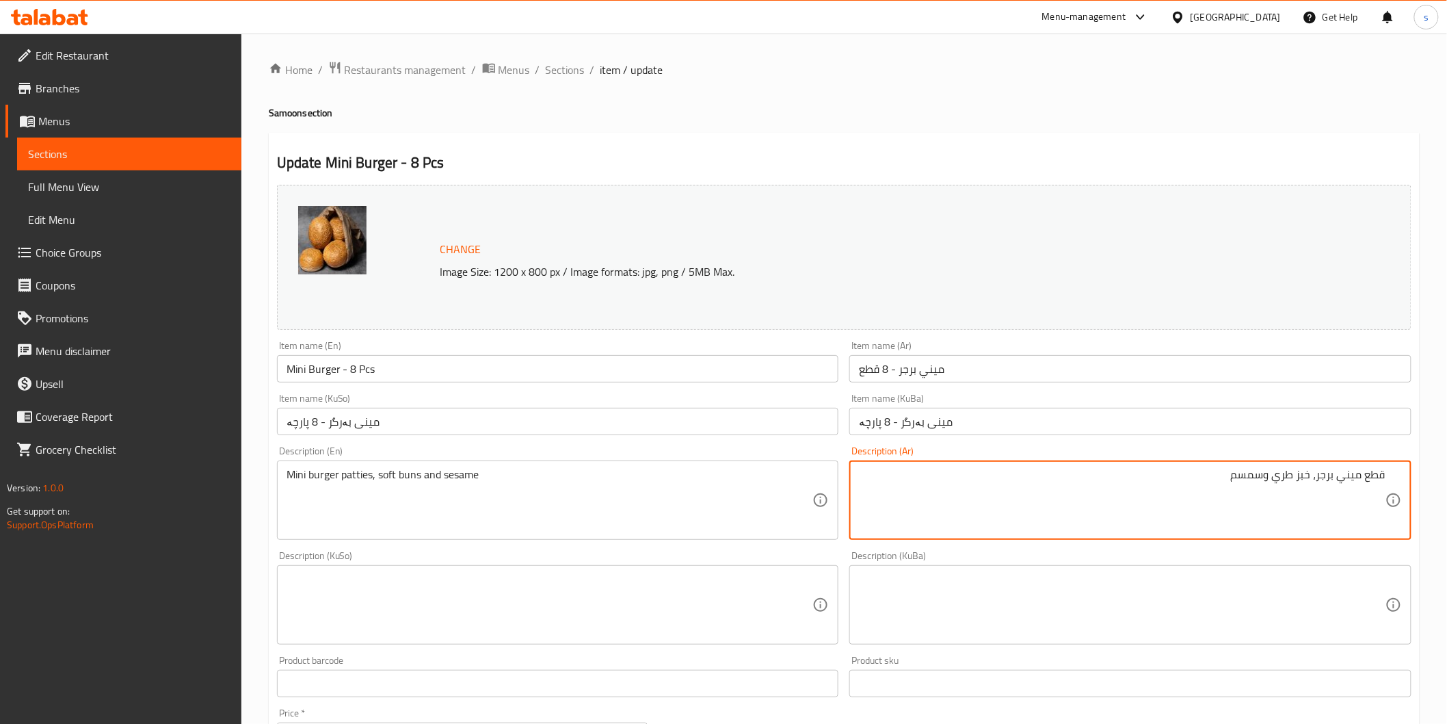
click at [1306, 475] on textarea "قطع ميني برجر، خبز طري وسمسم" at bounding box center [1122, 500] width 527 height 65
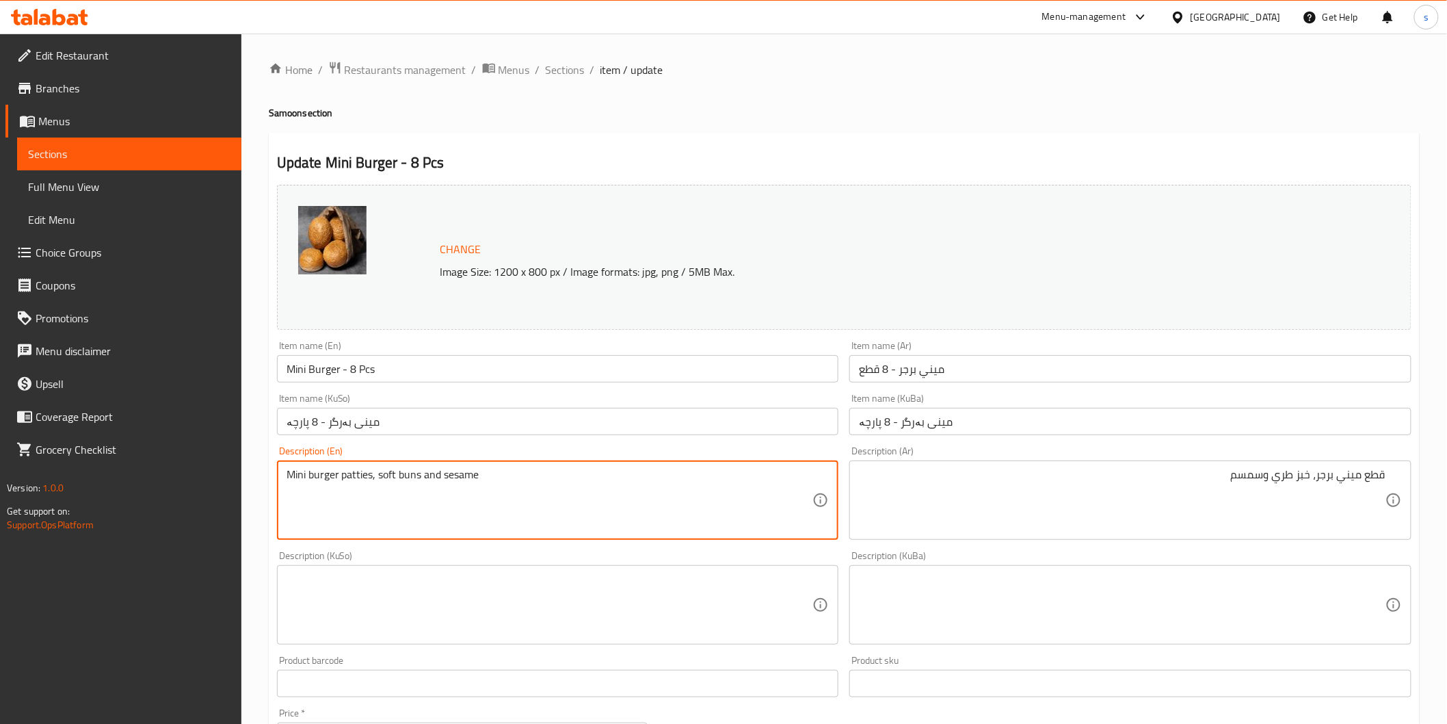
drag, startPoint x: 378, startPoint y: 471, endPoint x: 440, endPoint y: 475, distance: 61.7
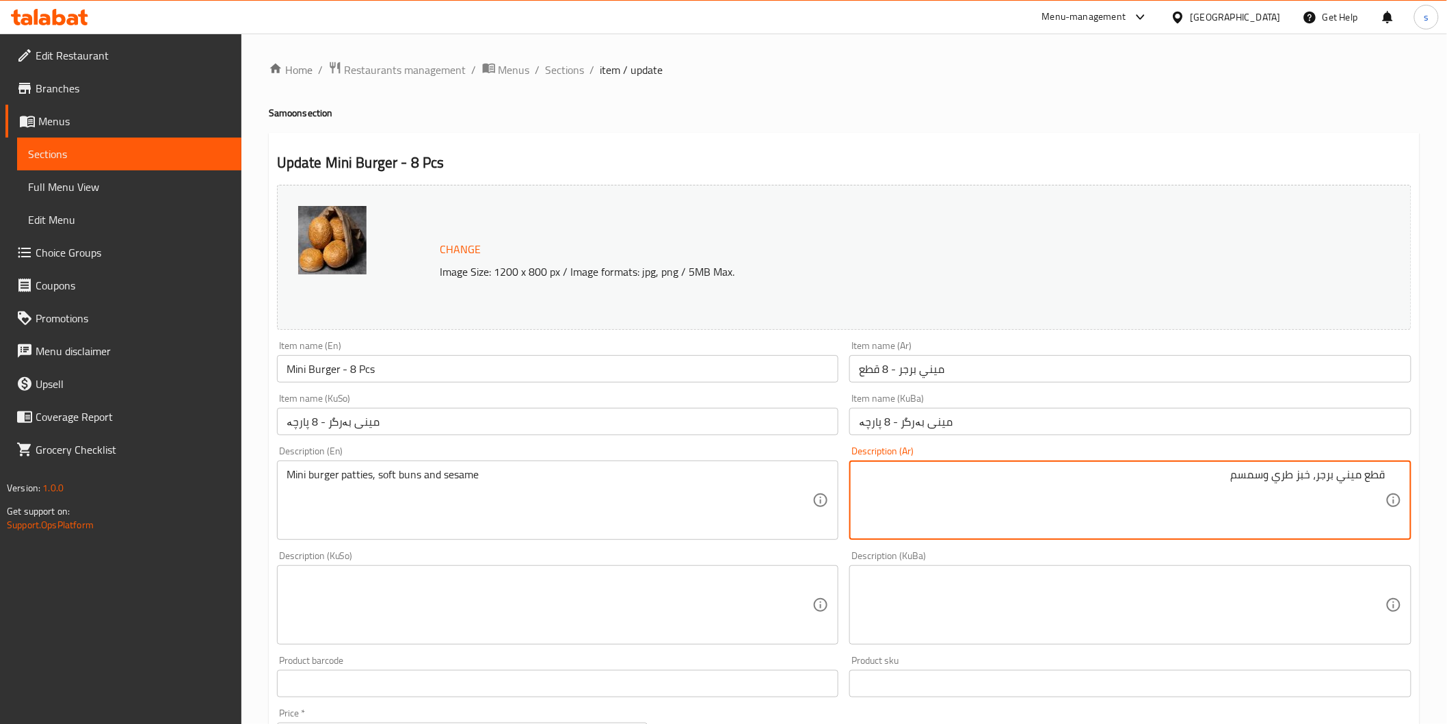
click at [1303, 469] on textarea "قطع ميني برجر، خبز طري وسمسم" at bounding box center [1122, 500] width 527 height 65
click at [1273, 475] on textarea "قطع ميني برجر، صمون طري وسمسم" at bounding box center [1122, 500] width 527 height 65
paste textarea "وفت"
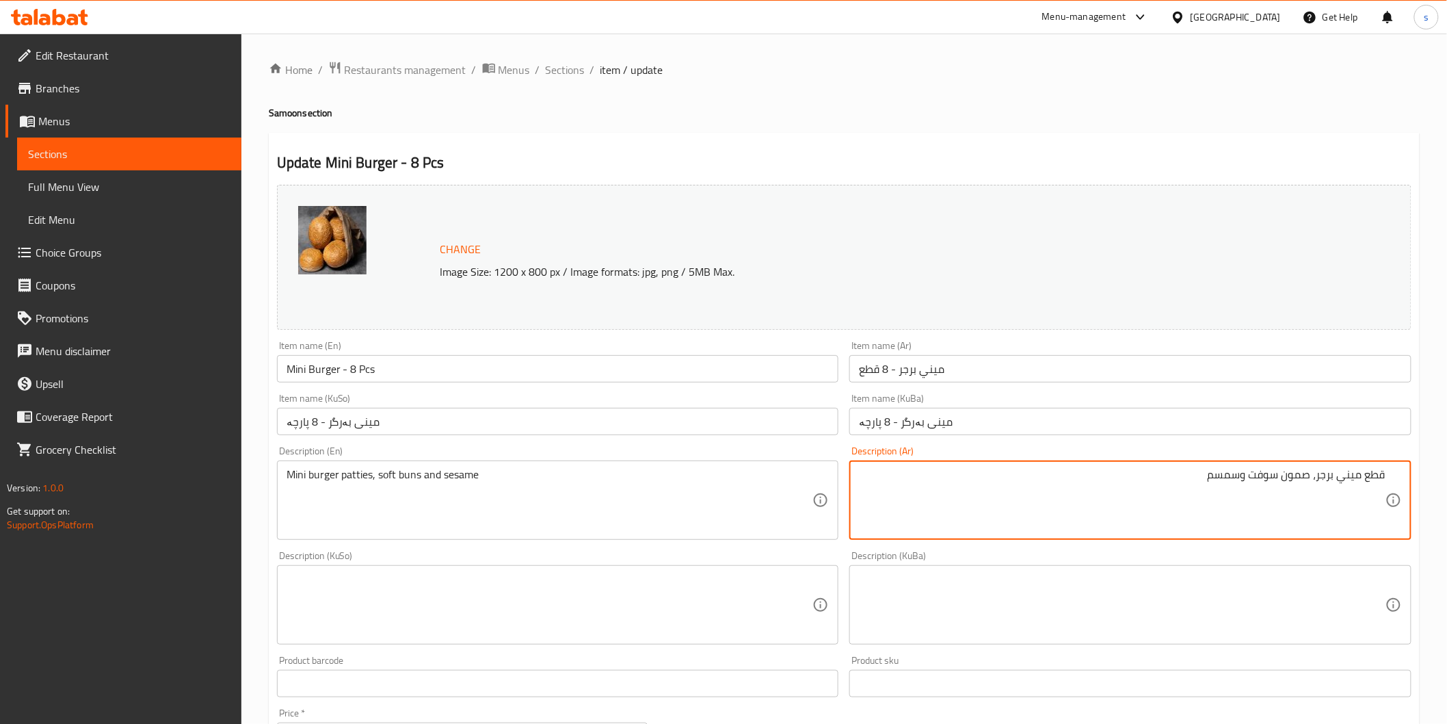
type textarea "قطع ميني برجر، صمون سوفت وسمسم"
click at [791, 583] on textarea at bounding box center [550, 605] width 527 height 65
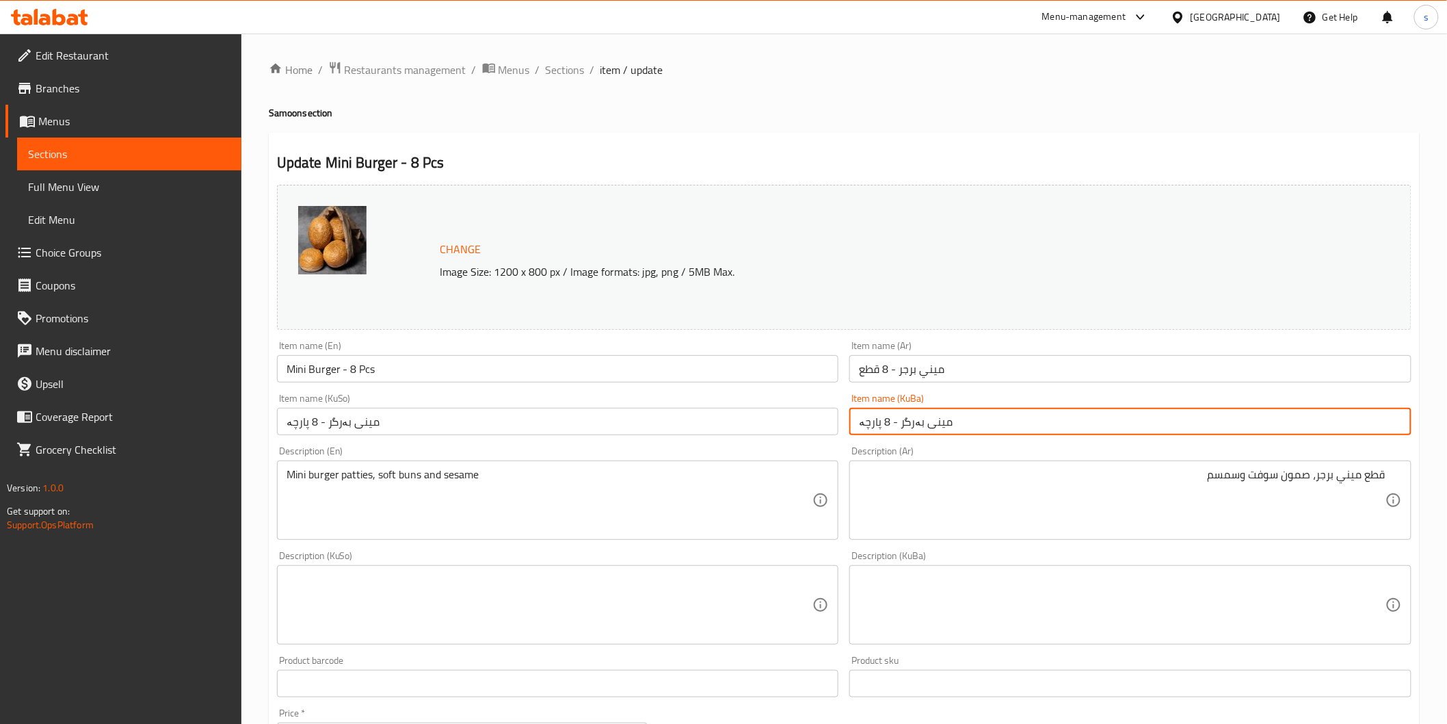
drag, startPoint x: 956, startPoint y: 419, endPoint x: 899, endPoint y: 425, distance: 57.2
click at [899, 425] on input "مینی بەرگر - 8 پارچە" at bounding box center [1131, 421] width 562 height 27
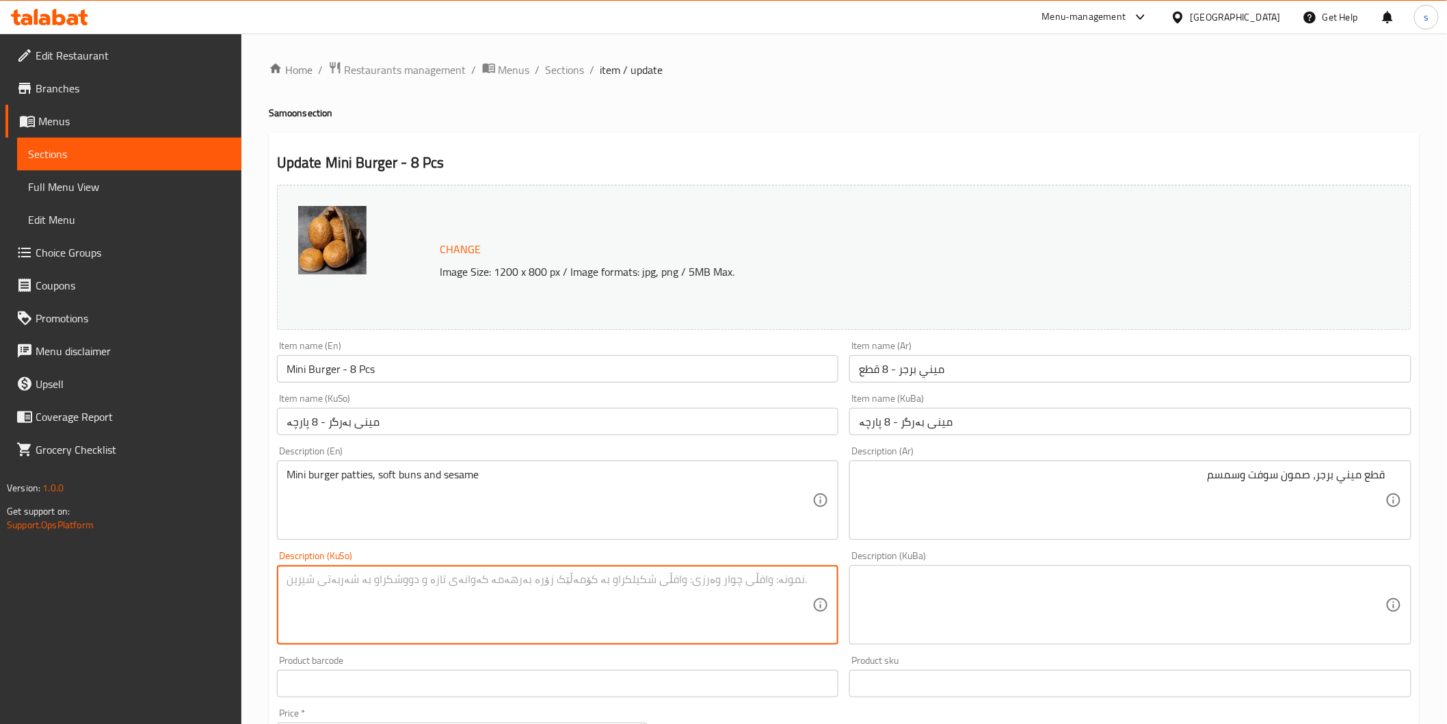
click at [770, 629] on textarea at bounding box center [550, 605] width 527 height 65
paste textarea "مینی بەرگر"
paste textarea "سۆفت"
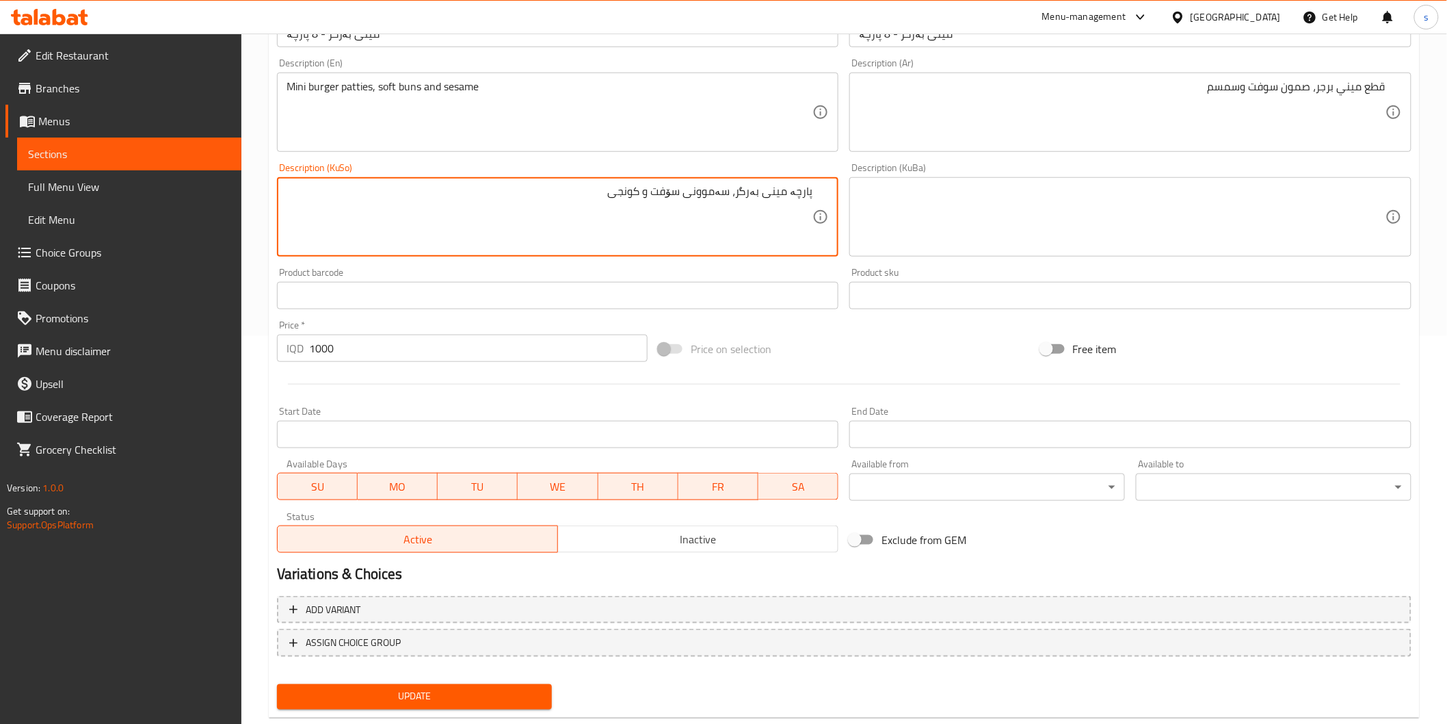
scroll to position [417, 0]
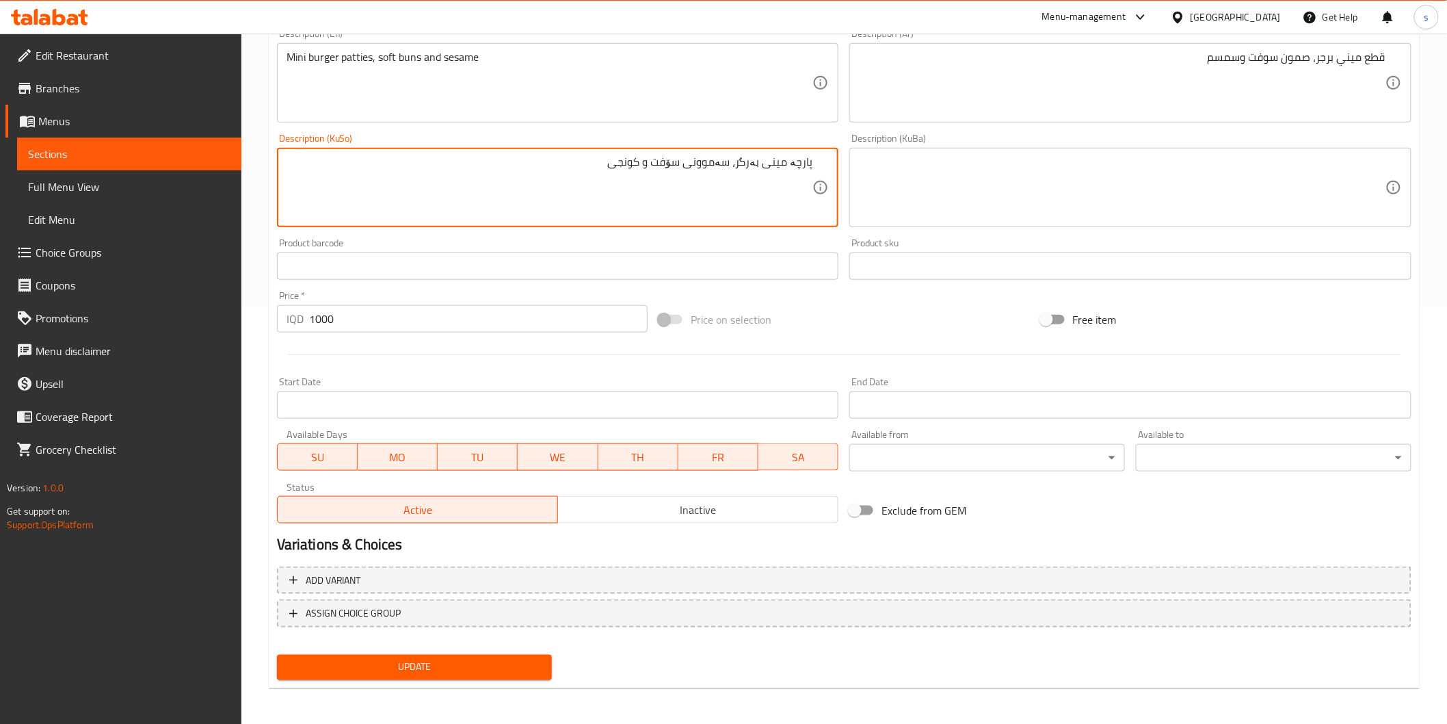
type textarea "پارچە مینی بەرگر، سەموونی سۆفت و کونجی"
click at [536, 659] on span "Update" at bounding box center [415, 667] width 254 height 17
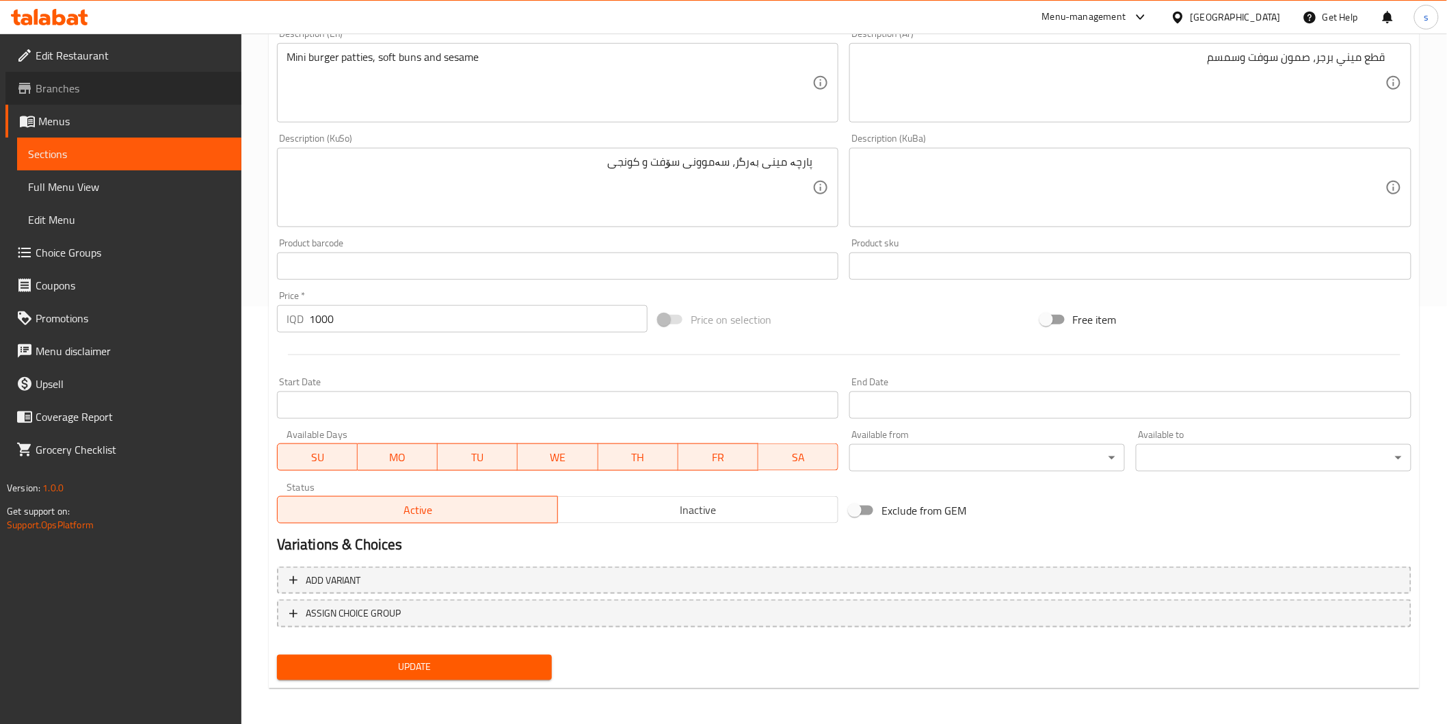
click at [106, 86] on span "Branches" at bounding box center [133, 88] width 195 height 16
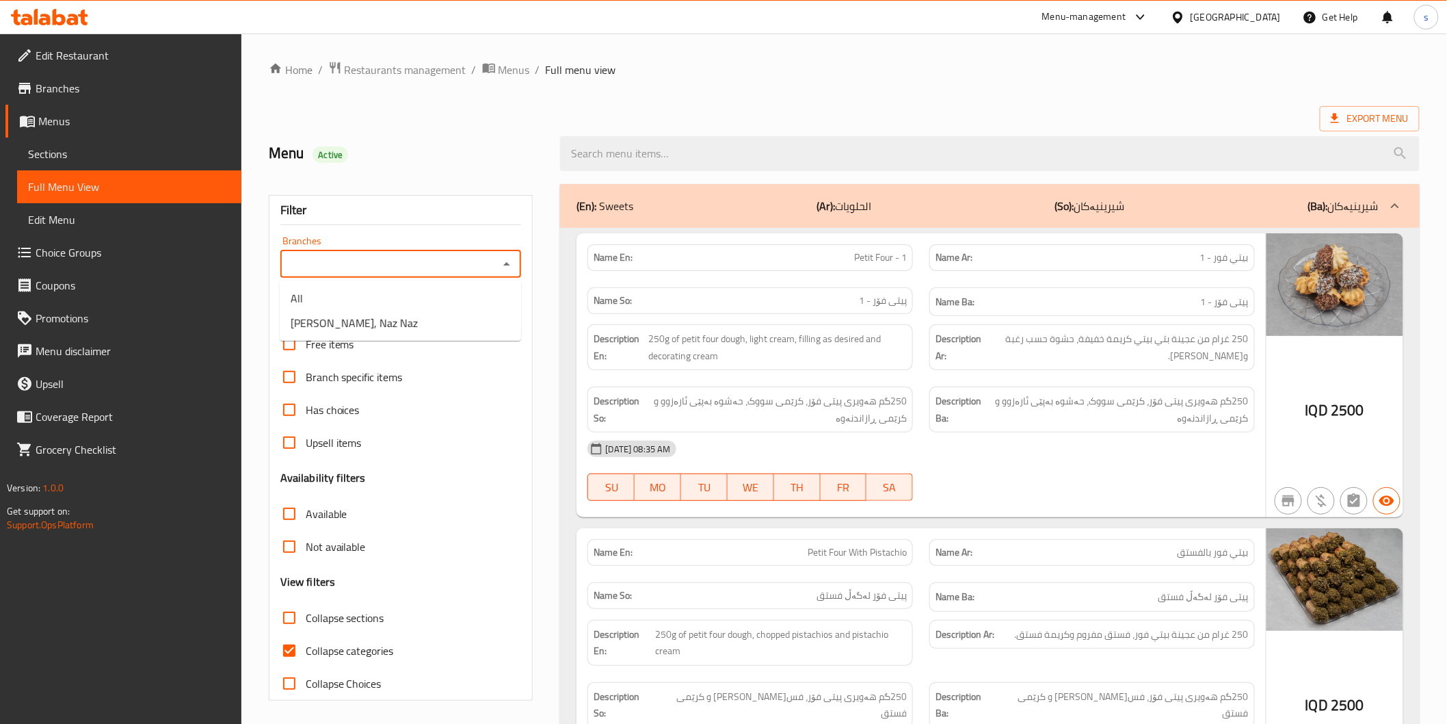
click at [373, 271] on input "Branches" at bounding box center [390, 263] width 211 height 19
click at [365, 325] on span "[PERSON_NAME], Naz Naz" at bounding box center [354, 323] width 127 height 16
type input "[PERSON_NAME], Naz Naz"
click at [342, 651] on span "Collapse categories" at bounding box center [350, 650] width 88 height 16
click at [306, 651] on input "Collapse categories" at bounding box center [289, 650] width 33 height 33
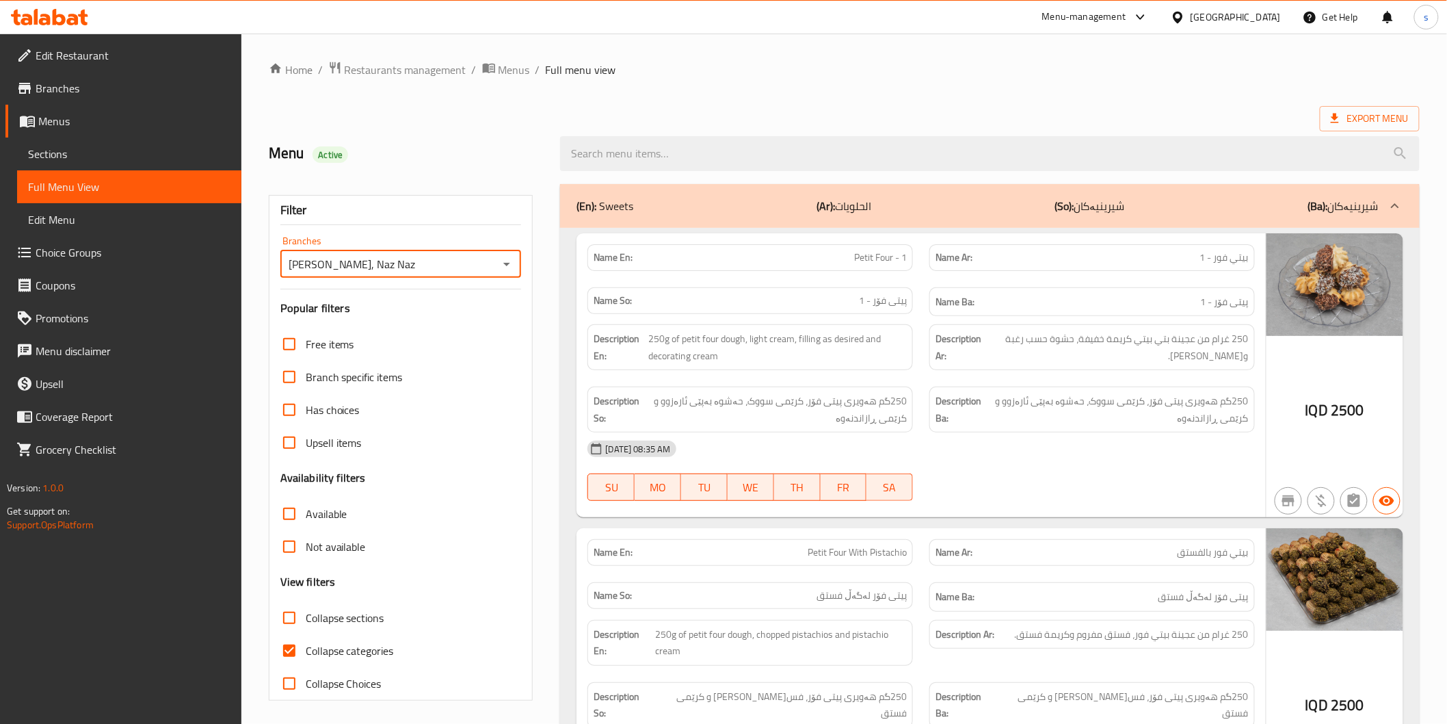
checkbox input "false"
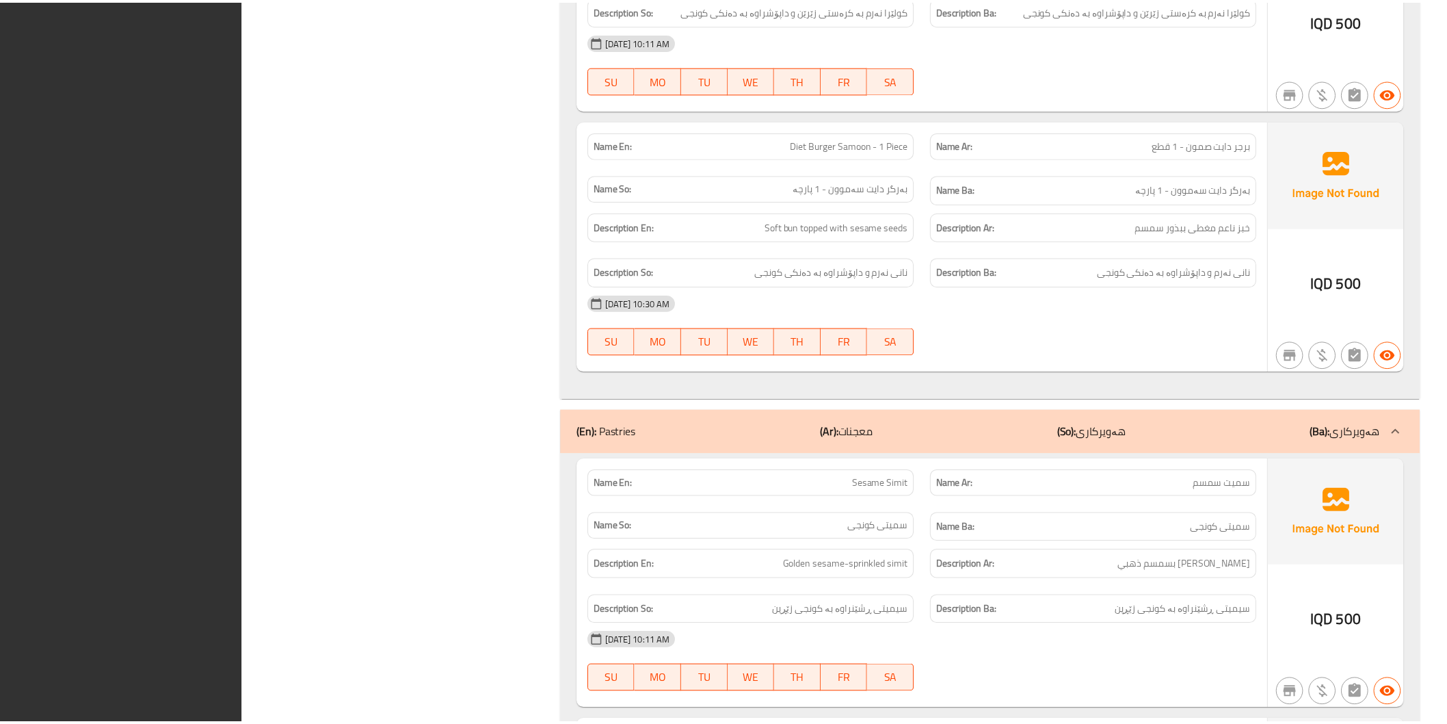
scroll to position [6702, 0]
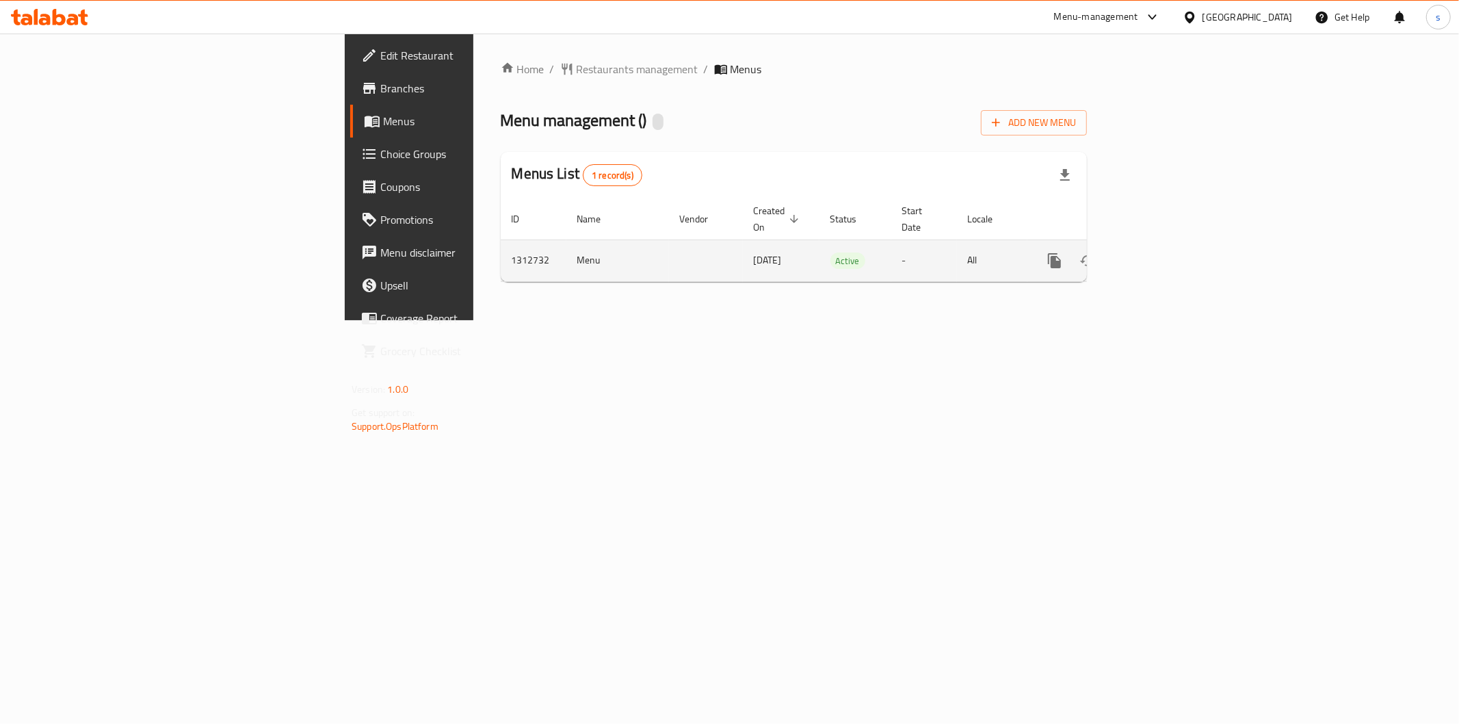
click at [1161, 252] on icon "enhanced table" at bounding box center [1153, 260] width 16 height 16
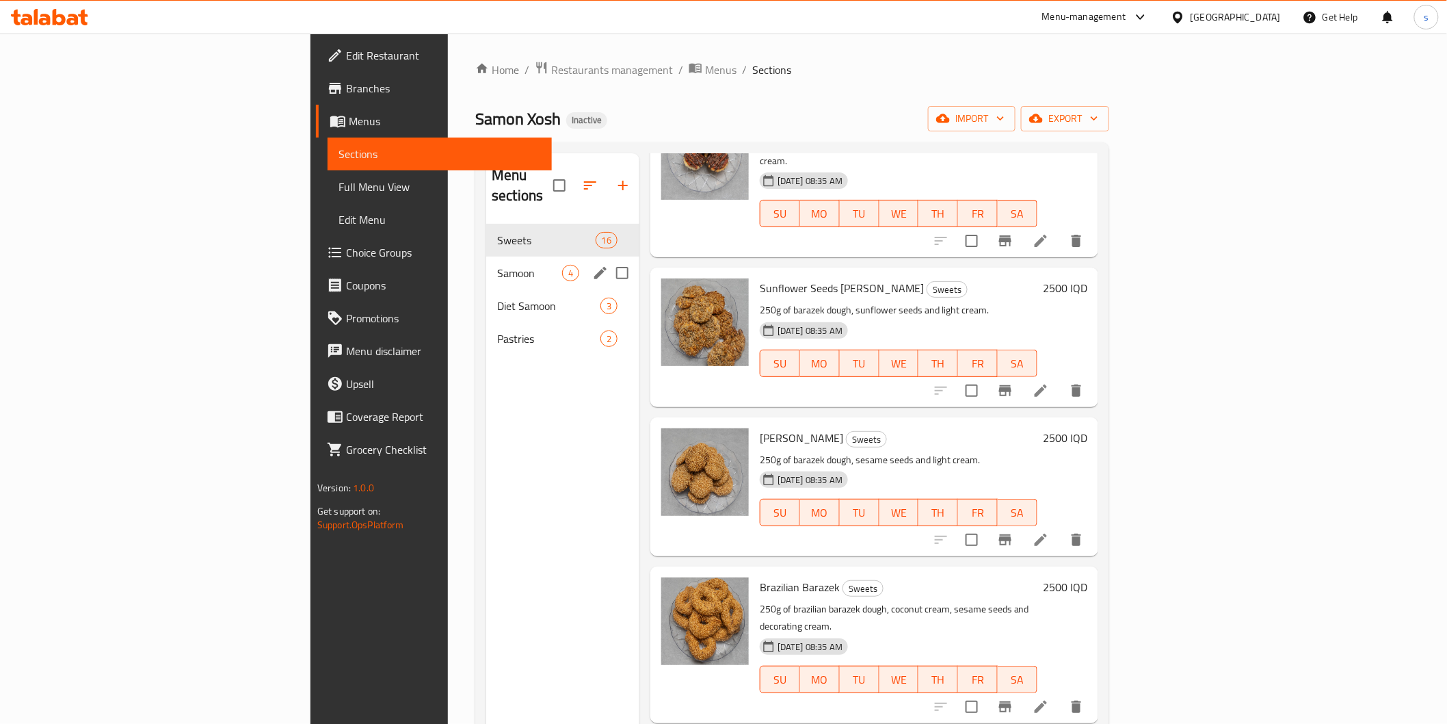
click at [563, 267] on span "4" at bounding box center [571, 273] width 16 height 13
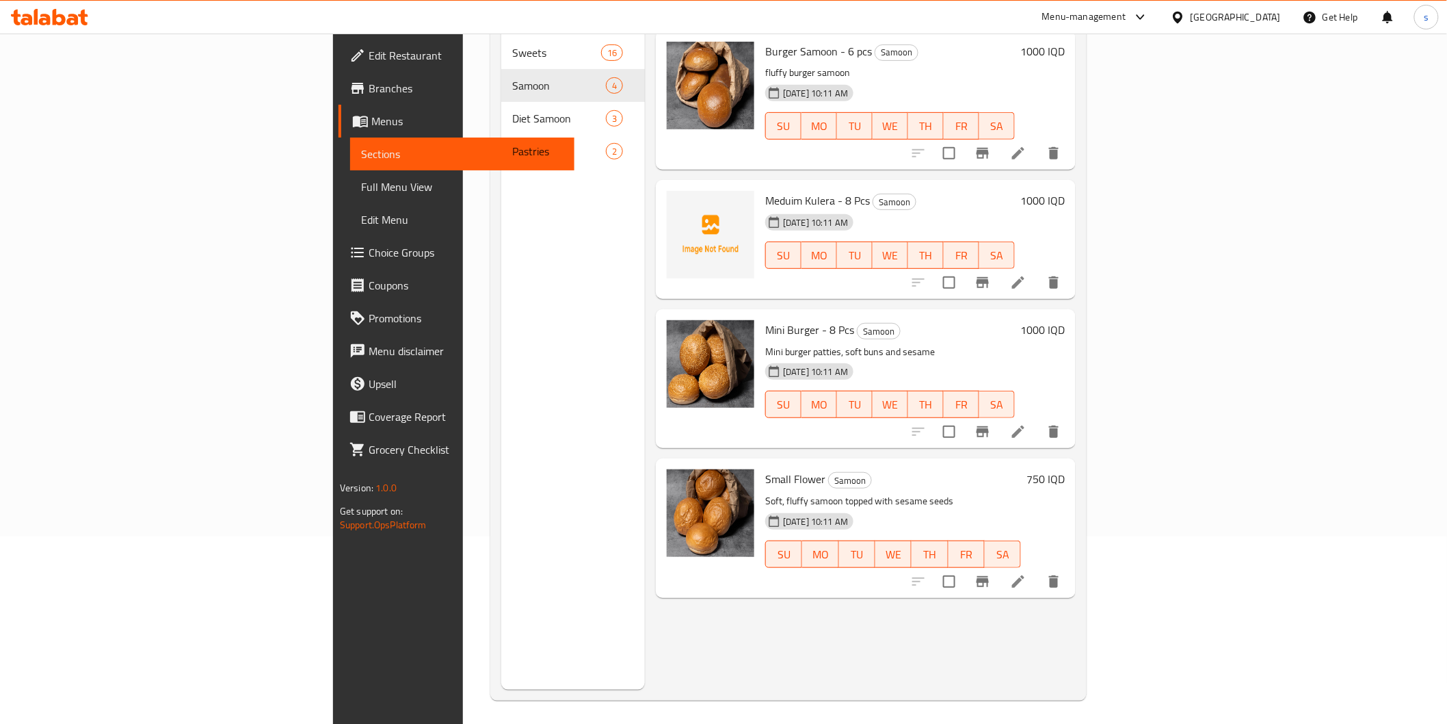
scroll to position [192, 0]
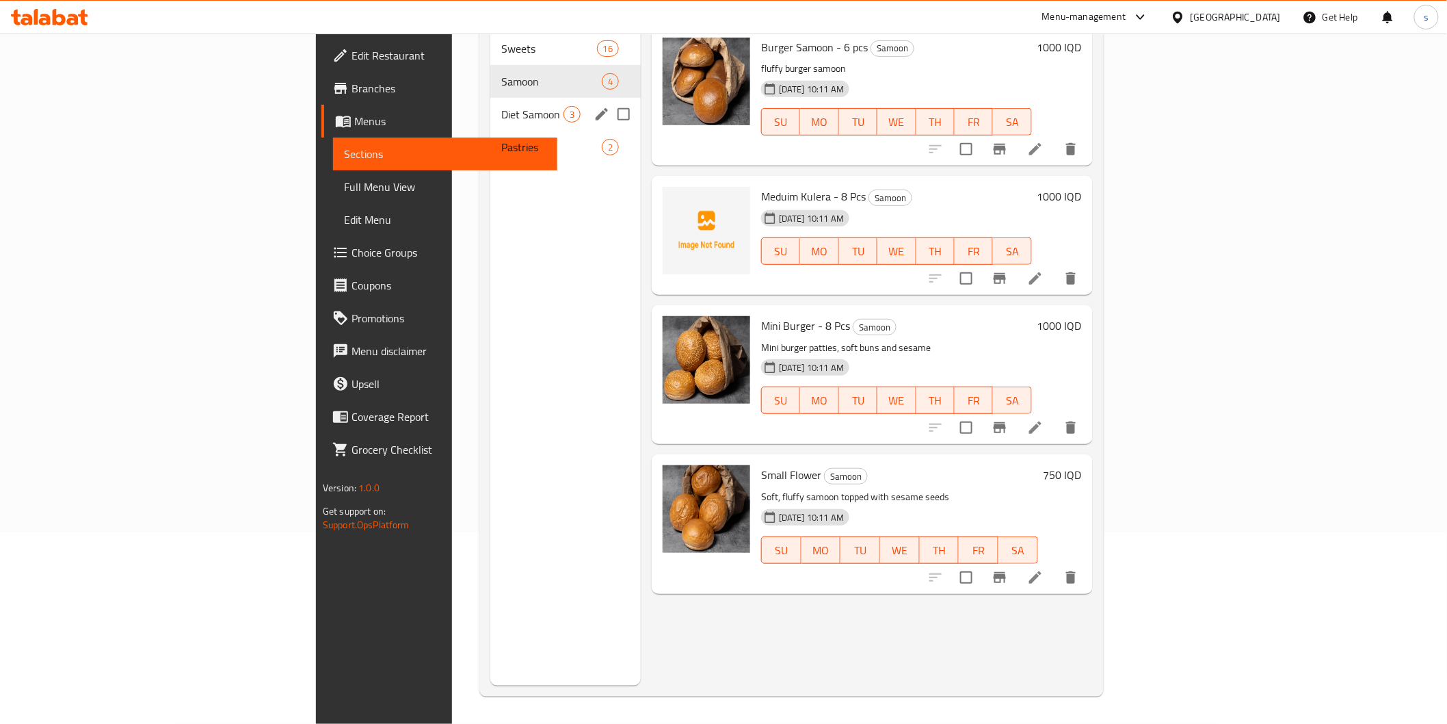
click at [490, 98] on div "Diet Samoon 3" at bounding box center [565, 114] width 150 height 33
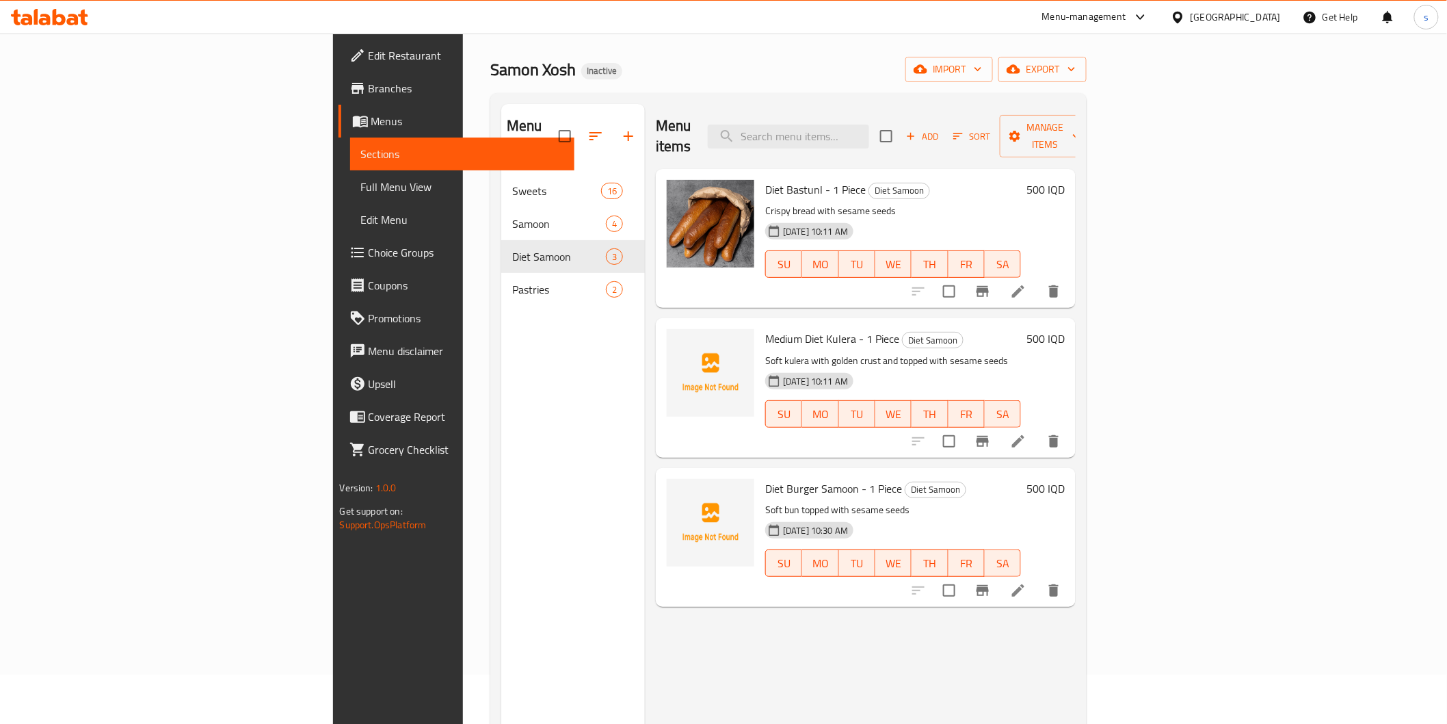
scroll to position [76, 0]
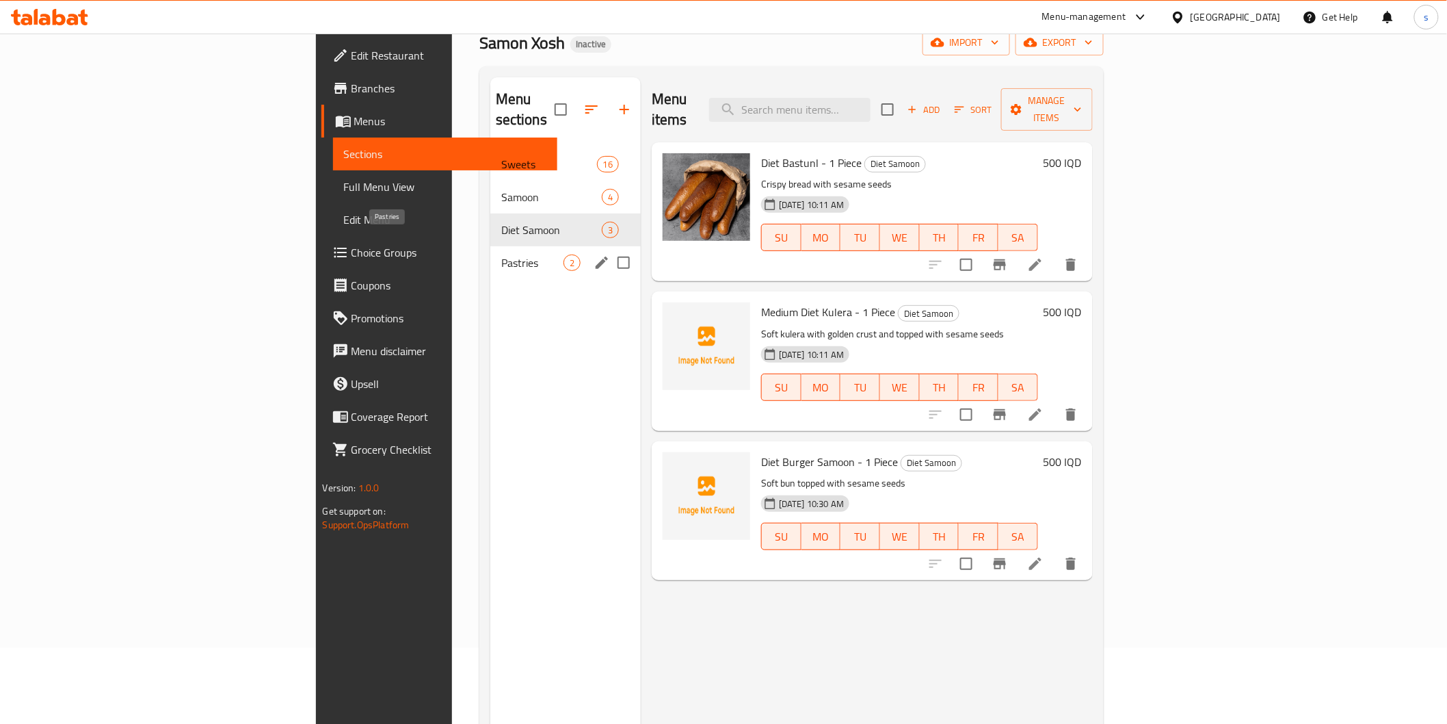
click at [501, 254] on span "Pastries" at bounding box center [532, 262] width 62 height 16
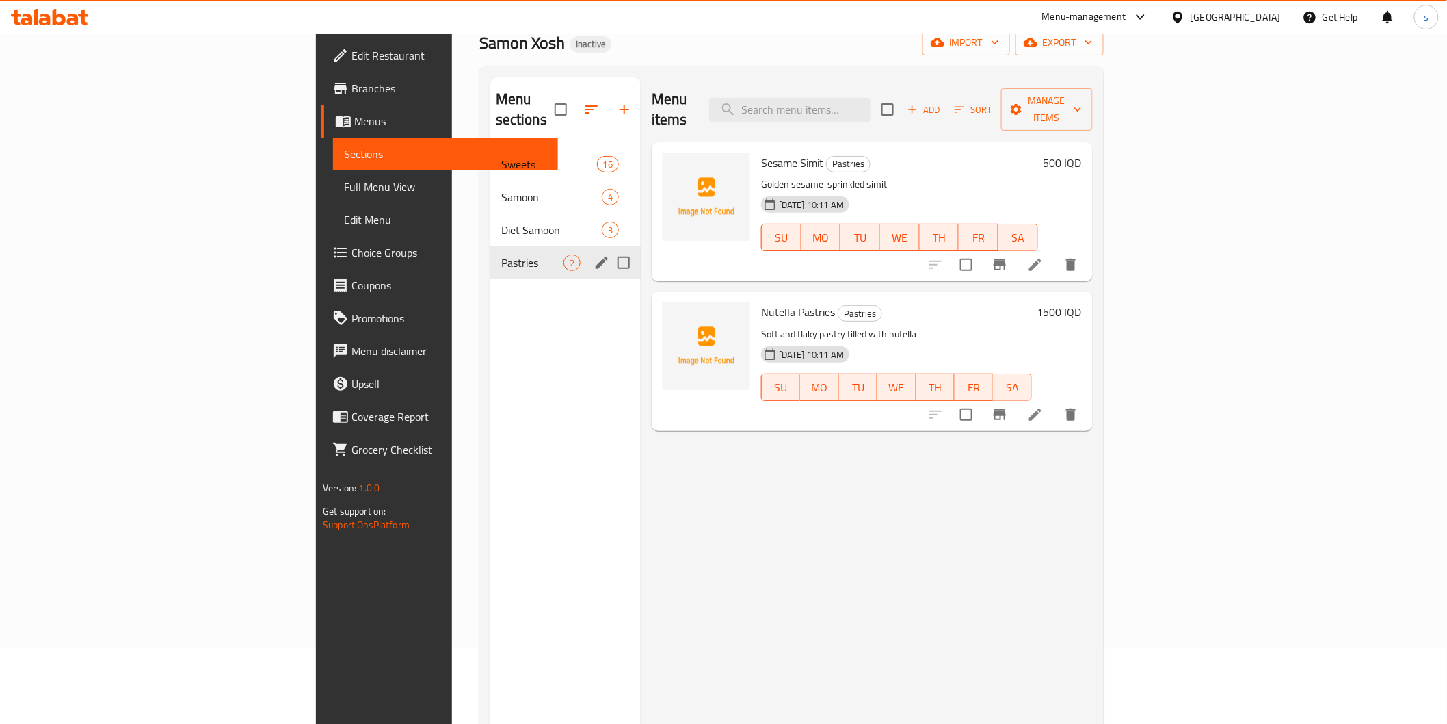
click at [564, 257] on span "2" at bounding box center [572, 263] width 16 height 13
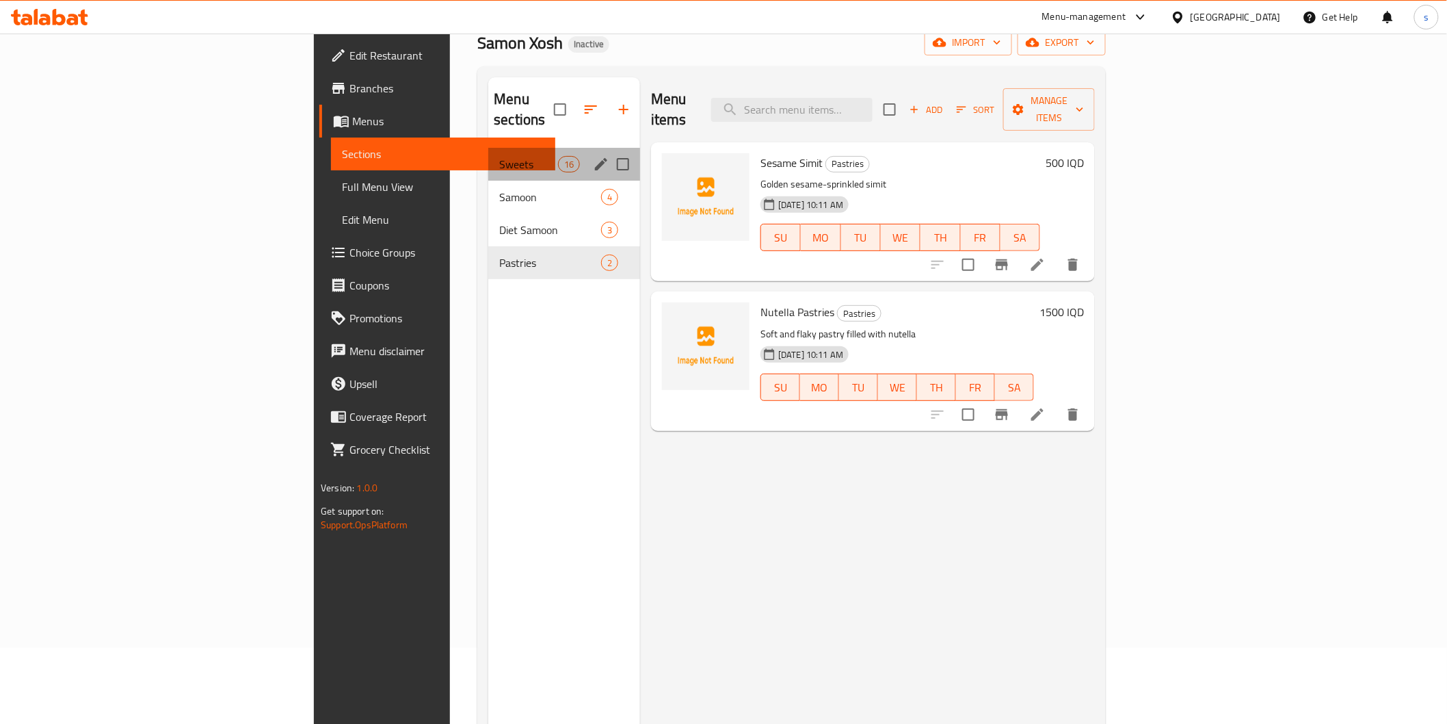
click at [591, 154] on div "Menu sections" at bounding box center [601, 164] width 21 height 21
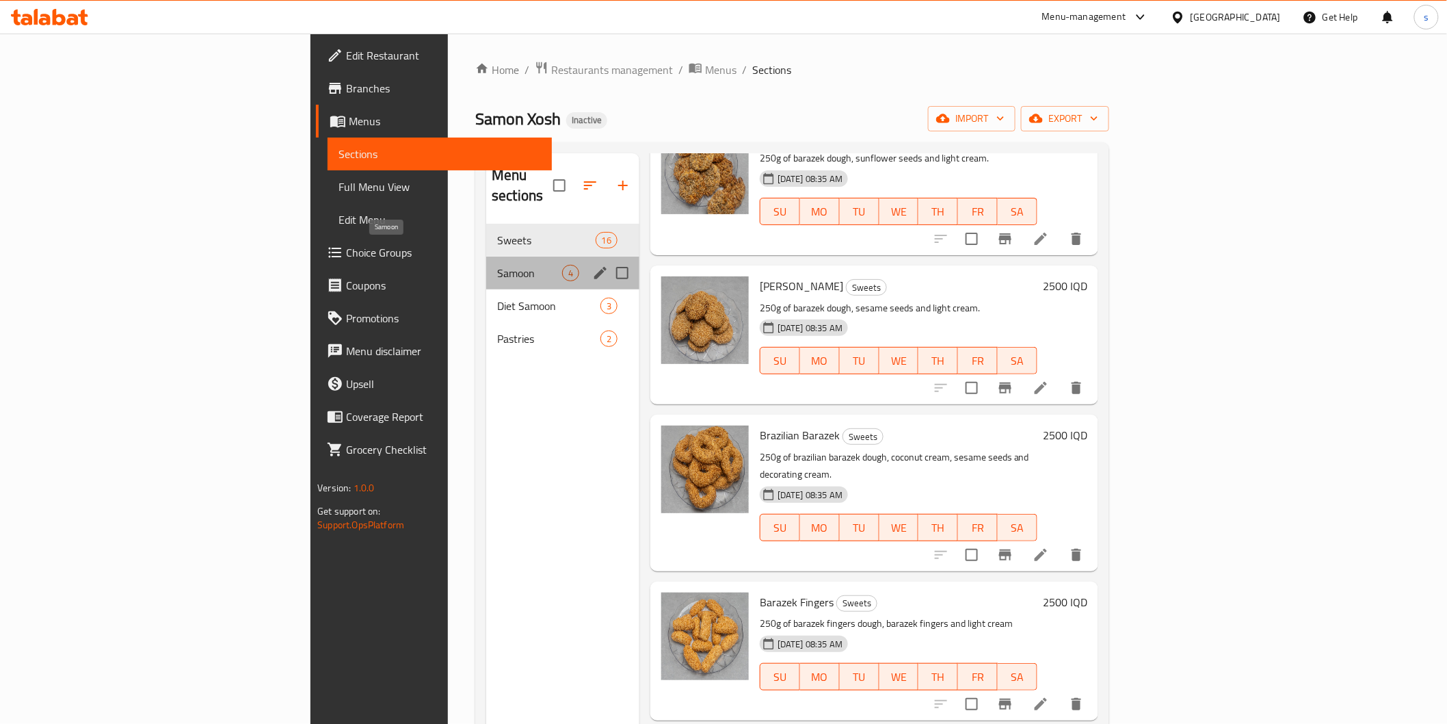
click at [497, 265] on span "Samoon" at bounding box center [529, 273] width 65 height 16
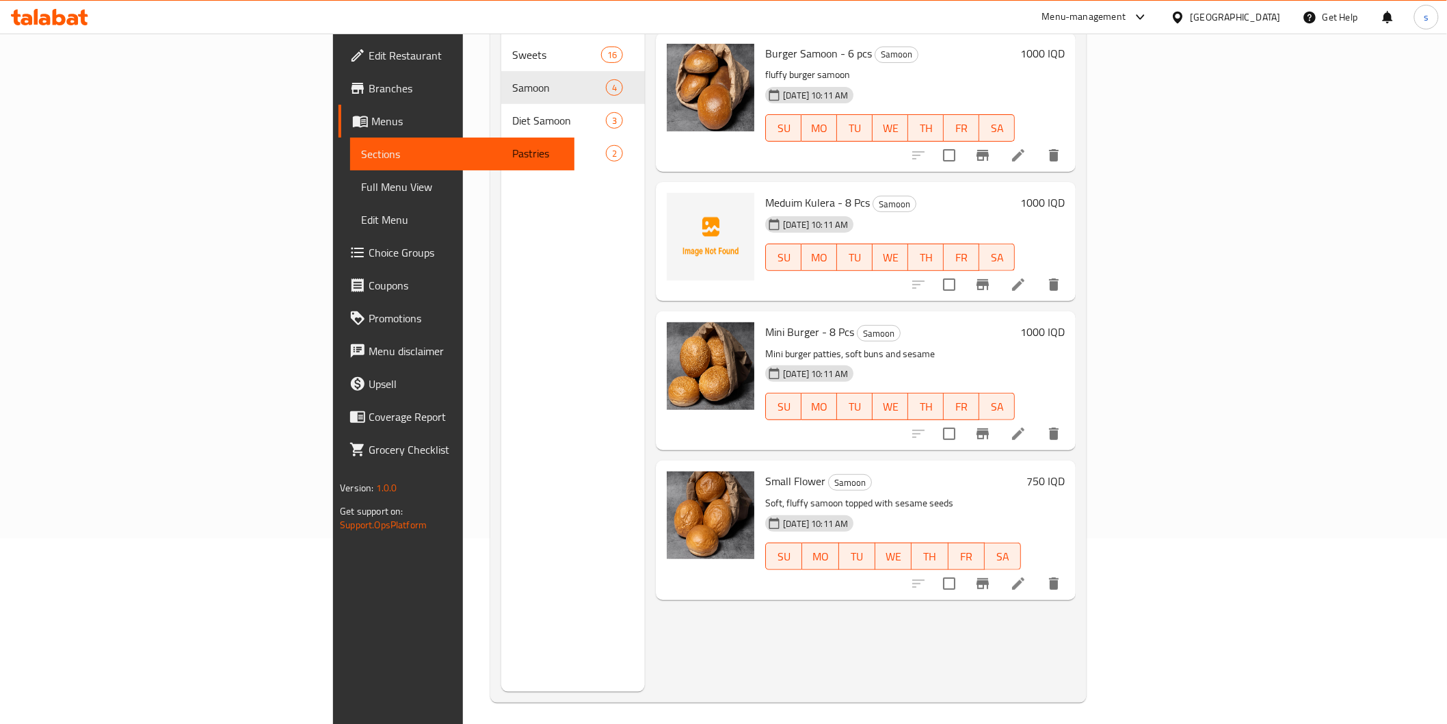
scroll to position [192, 0]
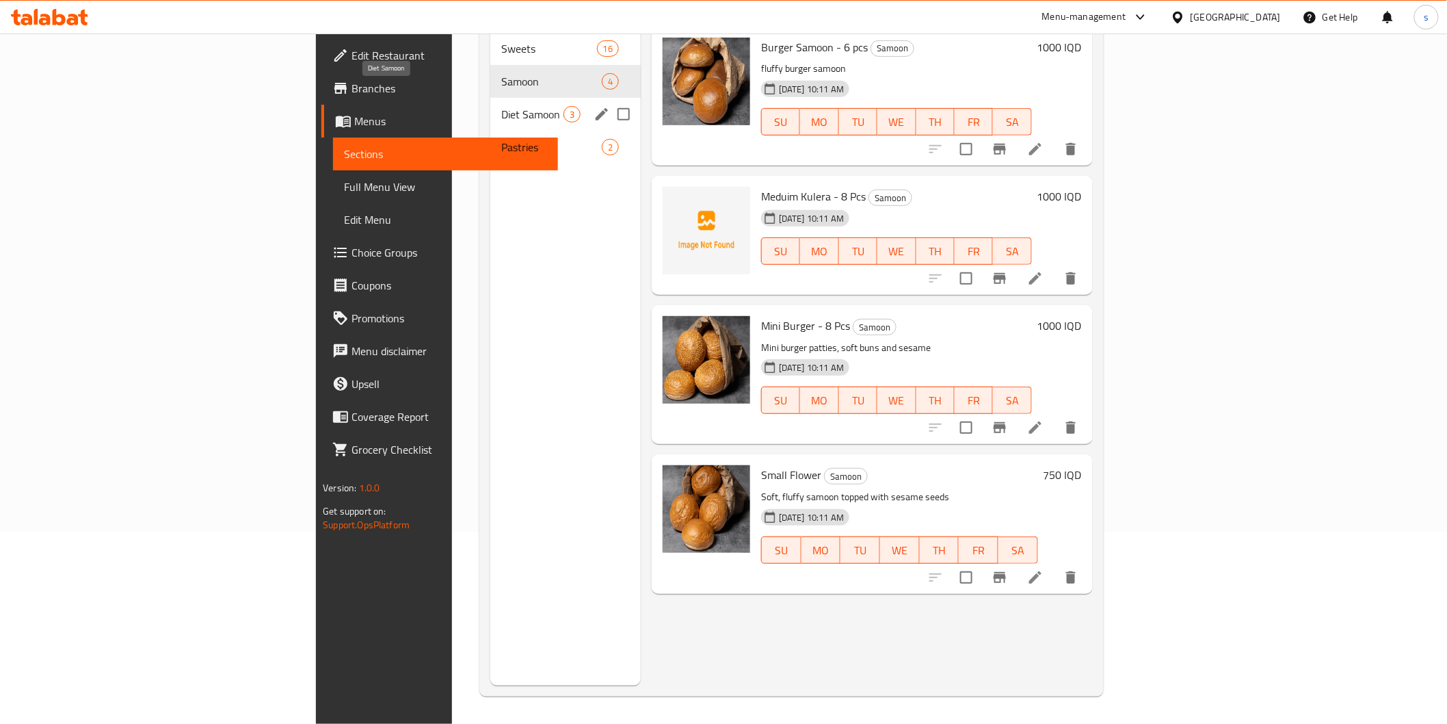
click at [501, 106] on span "Diet Samoon" at bounding box center [532, 114] width 62 height 16
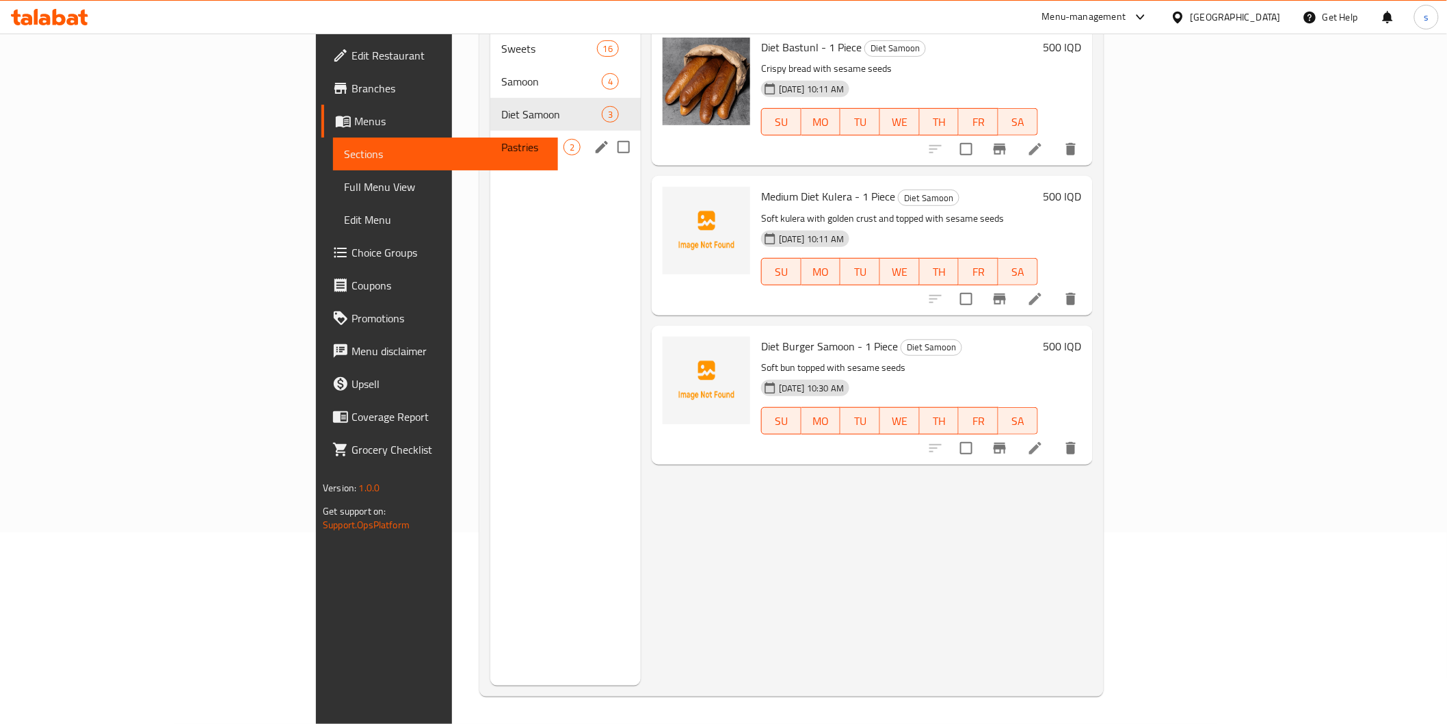
click at [501, 139] on span "Pastries" at bounding box center [532, 147] width 62 height 16
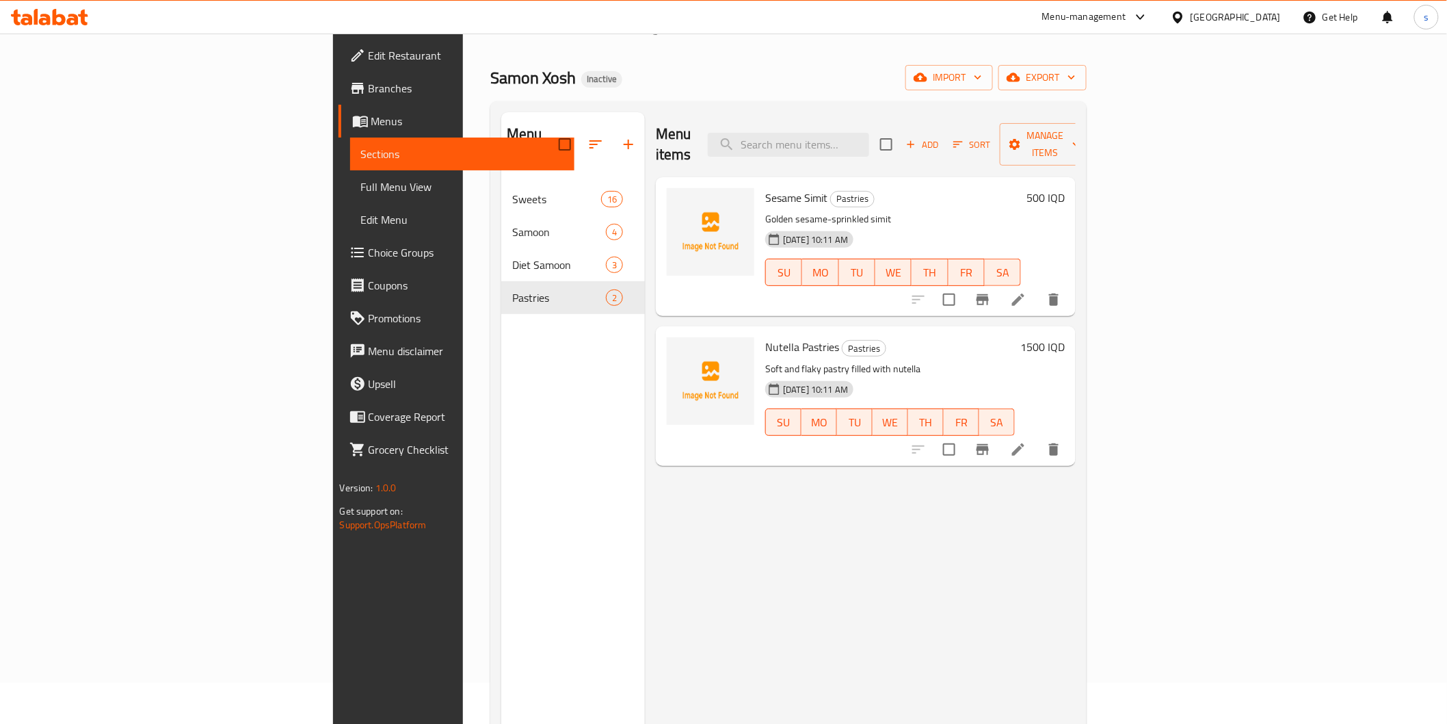
scroll to position [39, 0]
click at [80, 22] on icon at bounding box center [49, 17] width 77 height 16
